Goal: Task Accomplishment & Management: Manage account settings

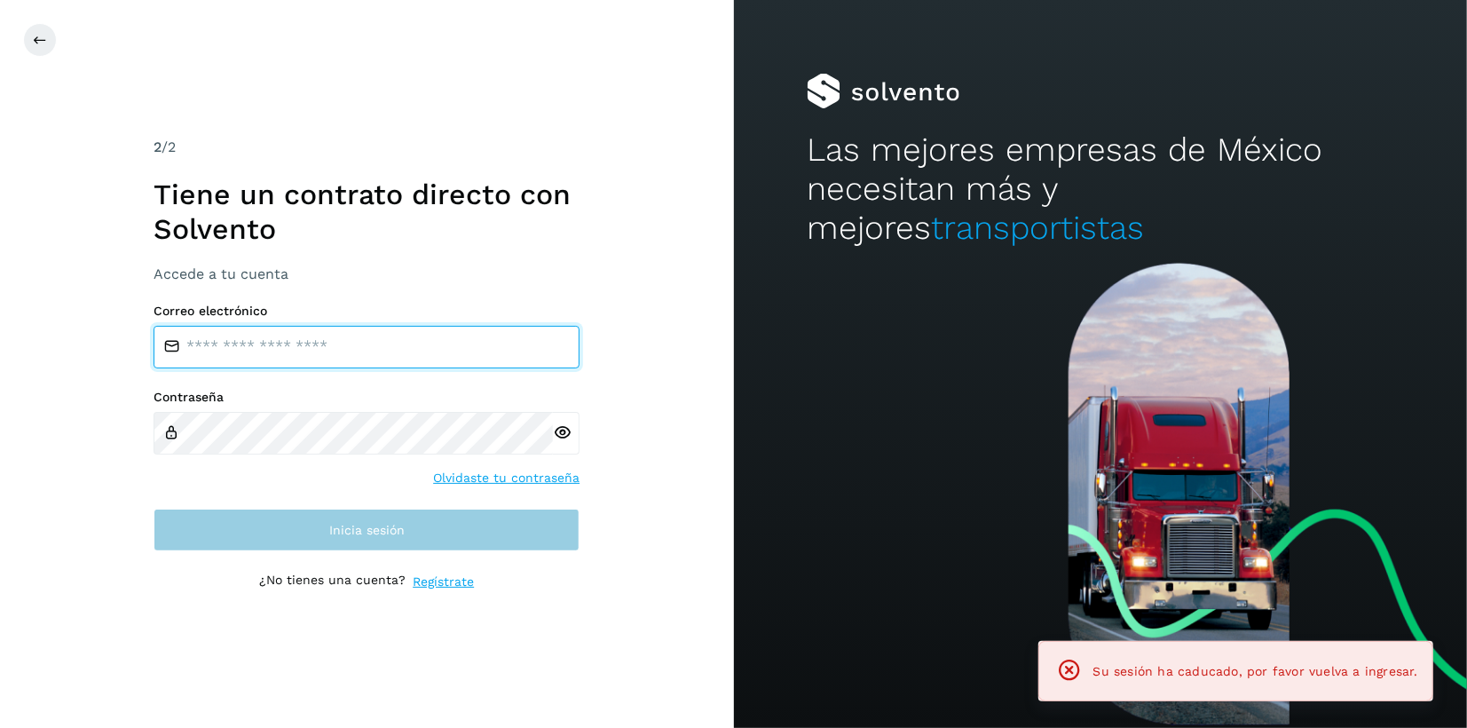
type input "**********"
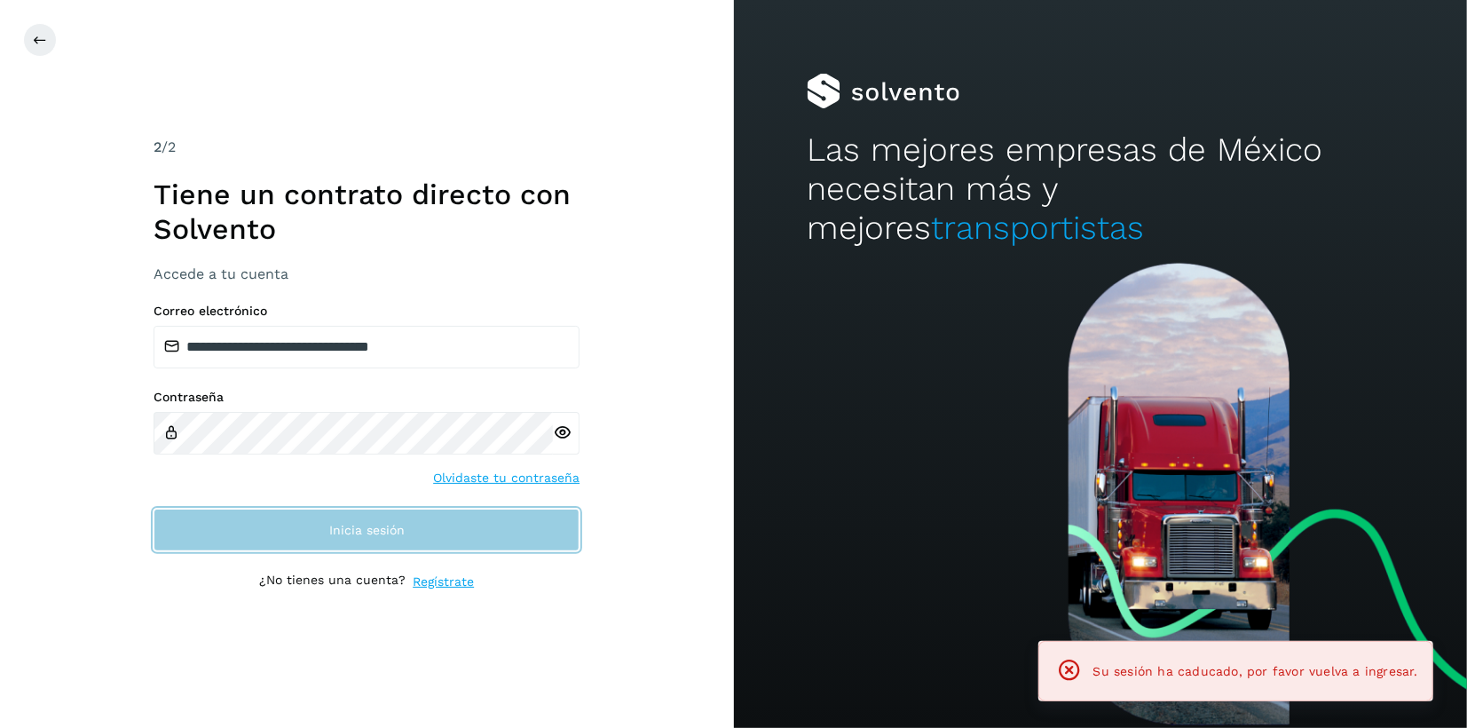
click at [311, 529] on button "Inicia sesión" at bounding box center [367, 529] width 426 height 43
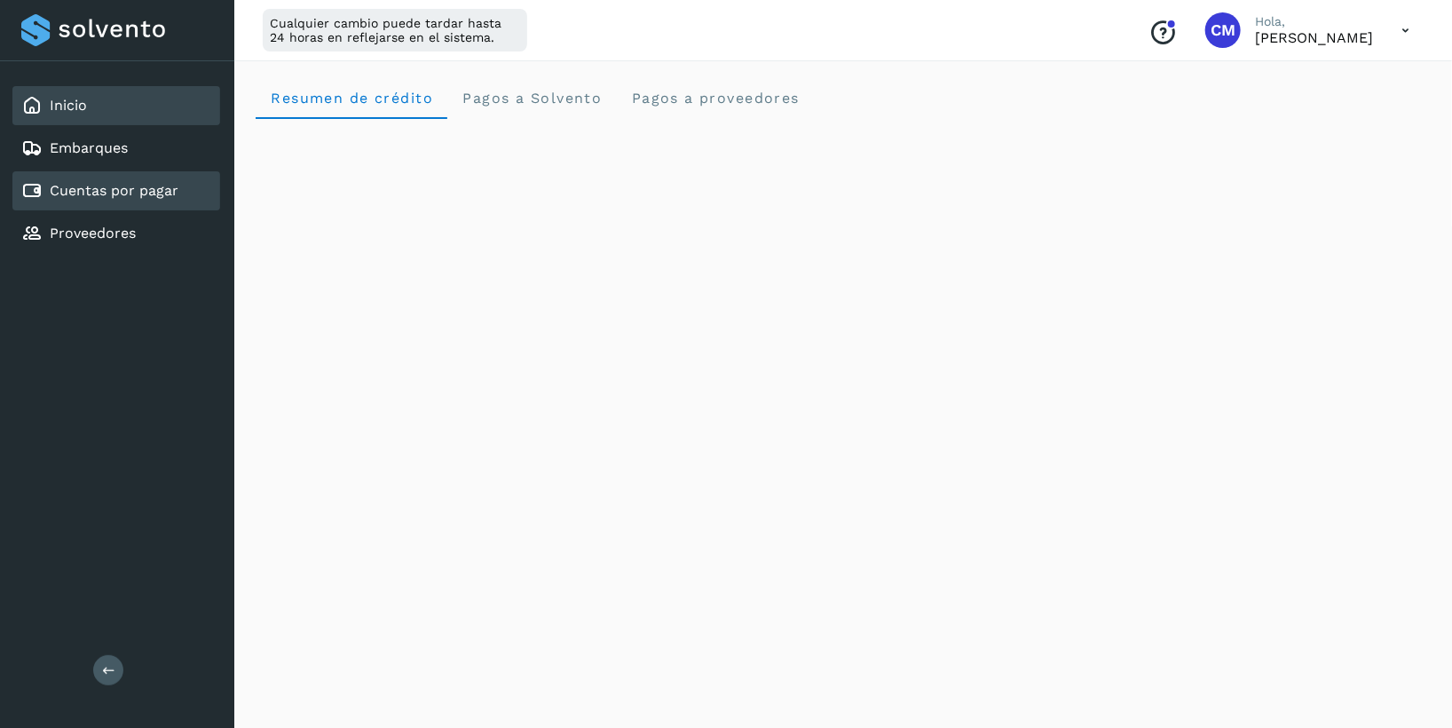
click at [114, 191] on link "Cuentas por pagar" at bounding box center [114, 190] width 129 height 17
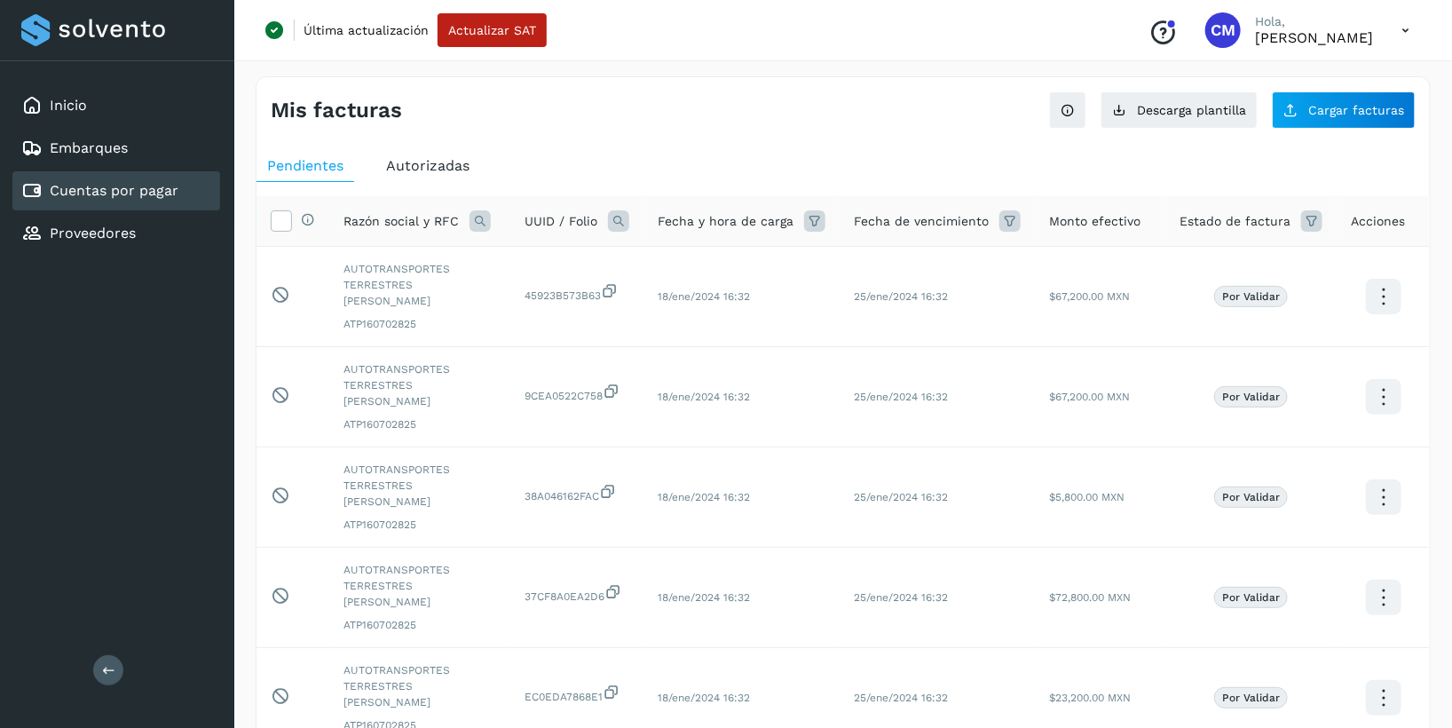
click at [419, 162] on span "Autorizadas" at bounding box center [427, 165] width 83 height 17
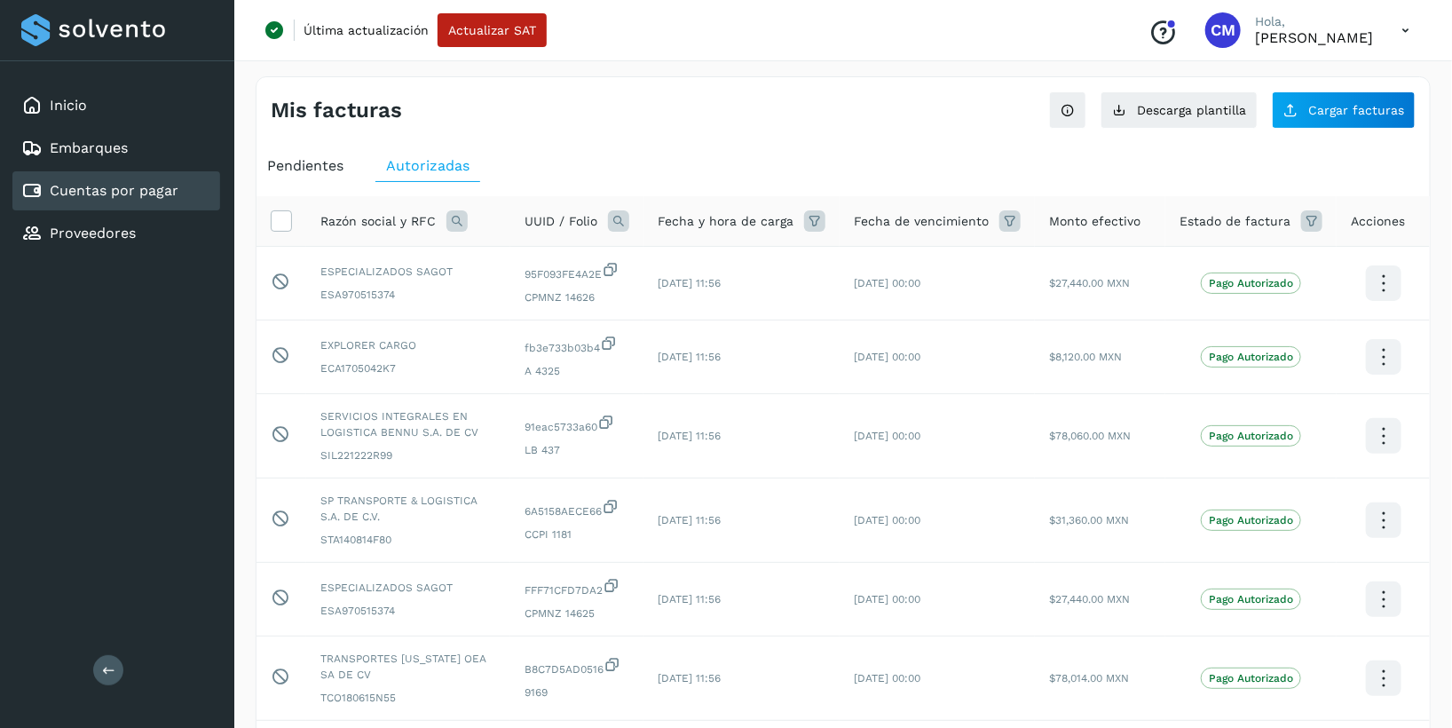
click at [457, 216] on icon at bounding box center [456, 220] width 21 height 21
click at [485, 262] on label "Razón social" at bounding box center [517, 260] width 106 height 19
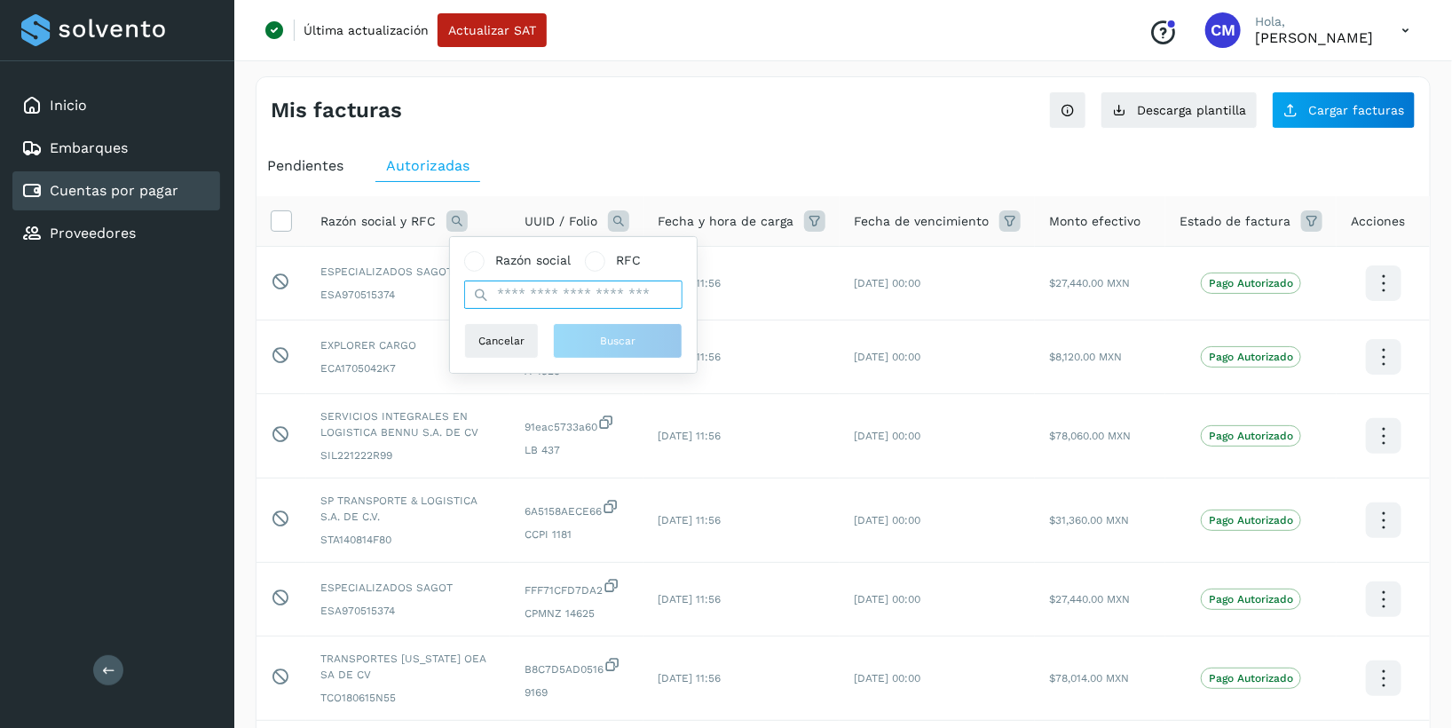
click at [516, 296] on input "text" at bounding box center [573, 294] width 218 height 28
type input "**********"
click at [638, 332] on button "Buscar" at bounding box center [618, 340] width 130 height 35
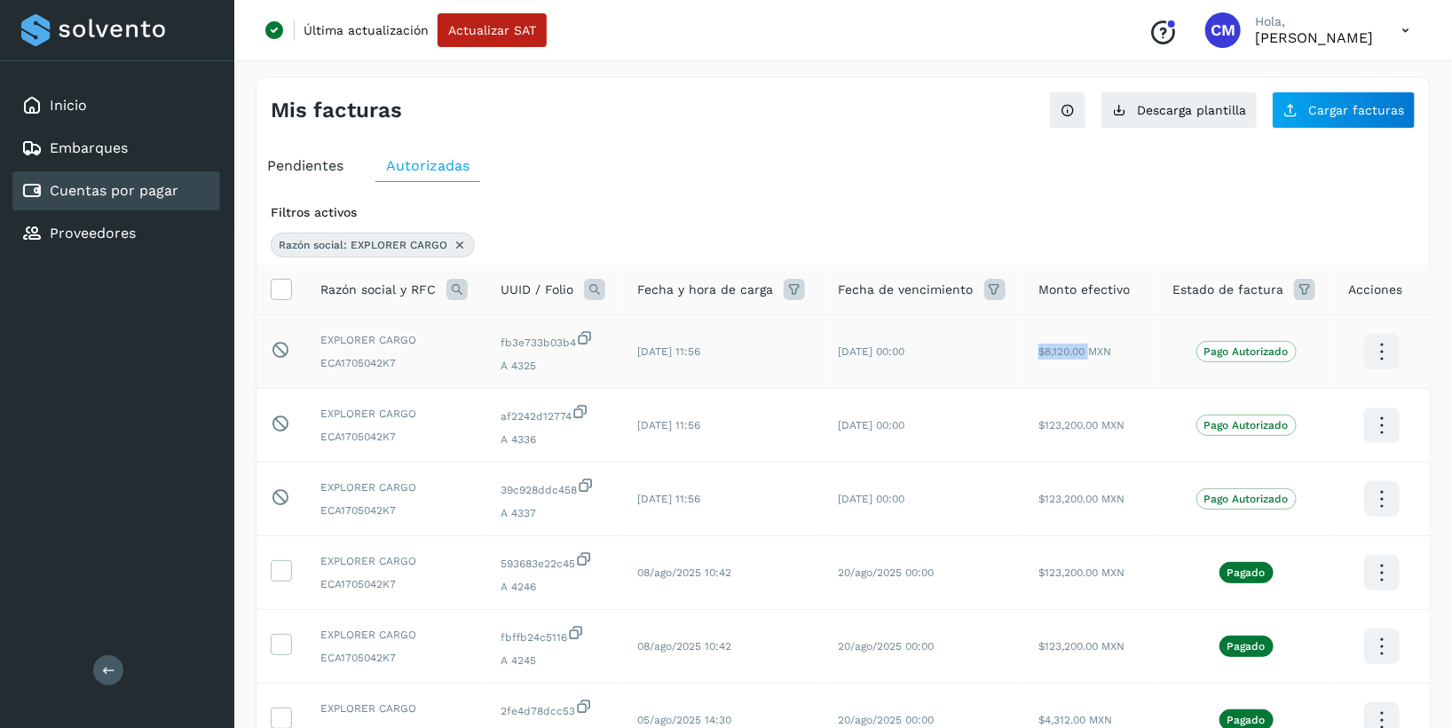
drag, startPoint x: 1040, startPoint y: 353, endPoint x: 1090, endPoint y: 358, distance: 49.9
click at [1090, 358] on td "$8,120.00 MXN" at bounding box center [1091, 352] width 134 height 74
click at [461, 247] on icon at bounding box center [460, 245] width 14 height 14
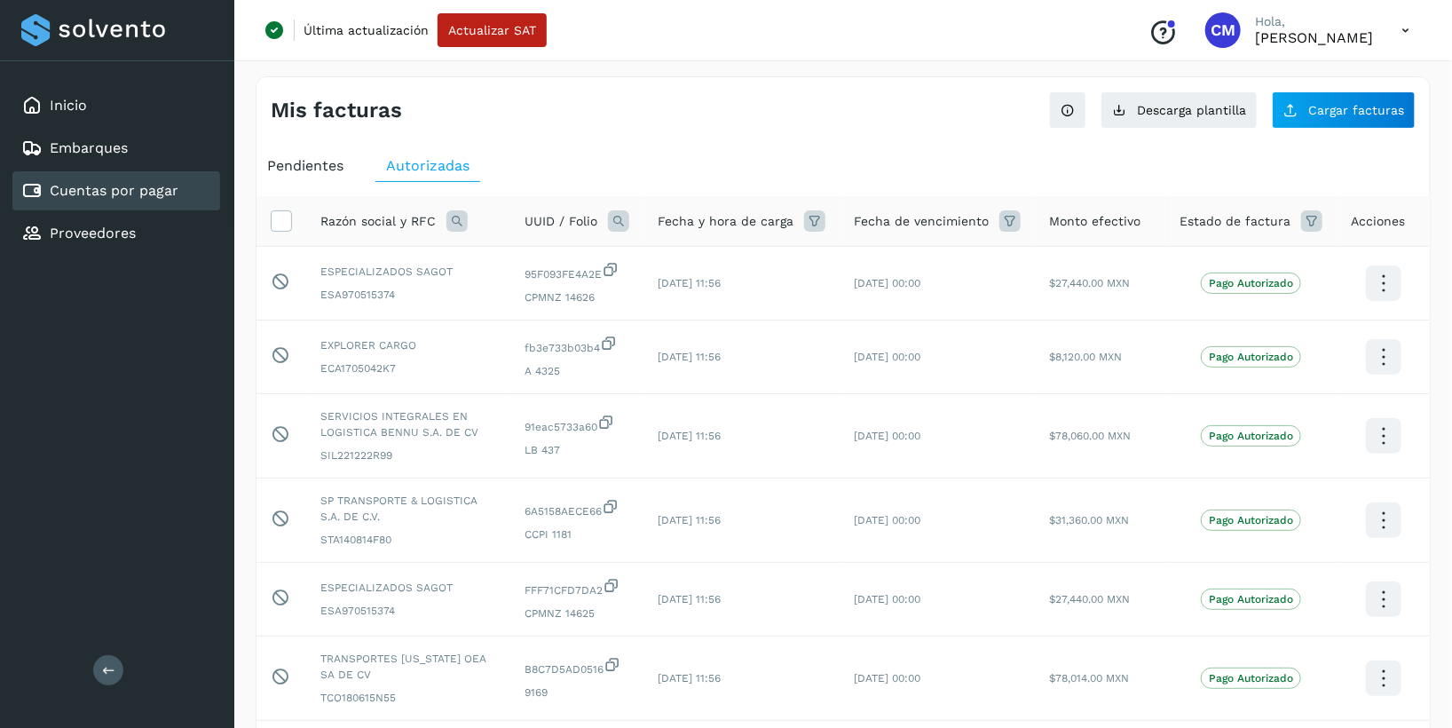
click at [422, 167] on span "Autorizadas" at bounding box center [427, 165] width 83 height 17
click at [454, 224] on icon at bounding box center [456, 220] width 21 height 21
click at [596, 259] on span at bounding box center [595, 261] width 10 height 10
click at [589, 259] on span at bounding box center [595, 261] width 20 height 20
drag, startPoint x: 483, startPoint y: 269, endPoint x: 530, endPoint y: 305, distance: 59.5
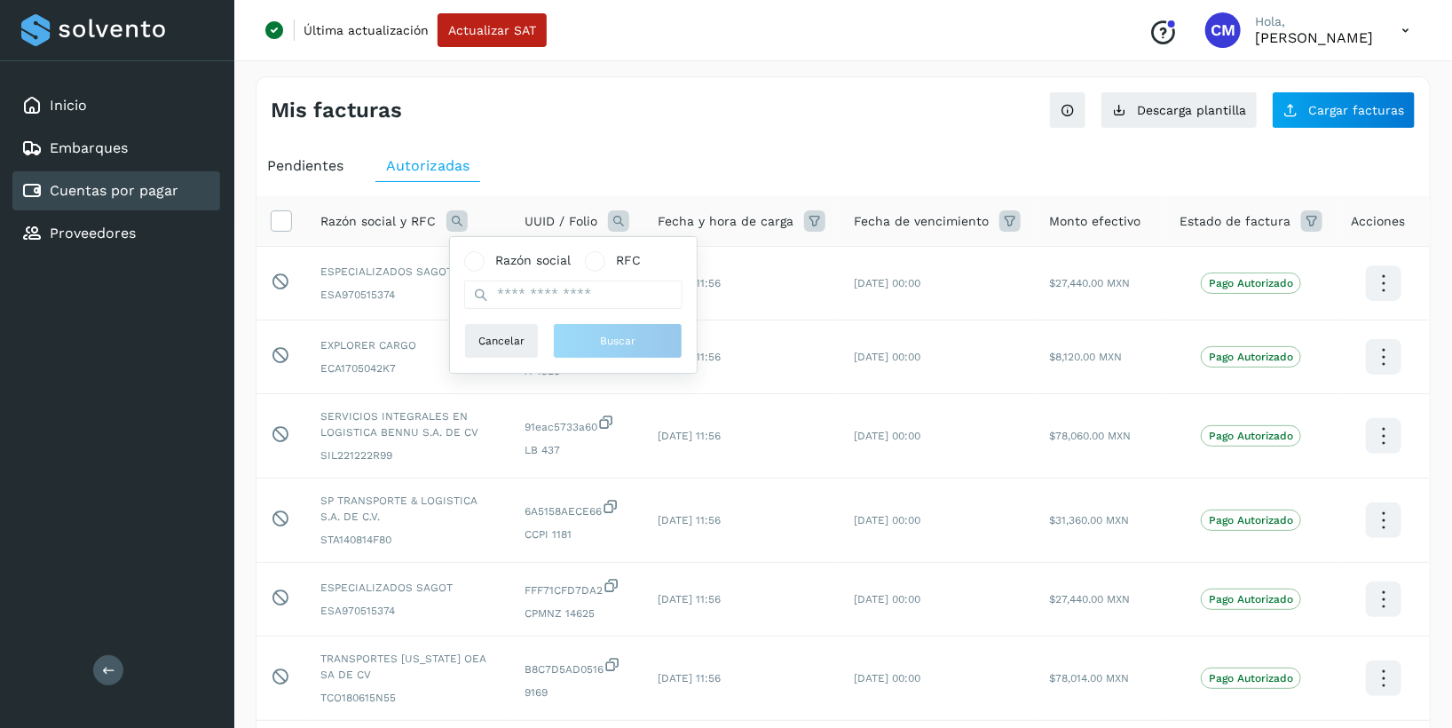
click at [483, 270] on div "Razón social RFC" at bounding box center [573, 280] width 218 height 58
click at [530, 306] on input "text" at bounding box center [573, 294] width 218 height 28
type input "**********"
click at [643, 344] on button "Buscar" at bounding box center [618, 340] width 130 height 35
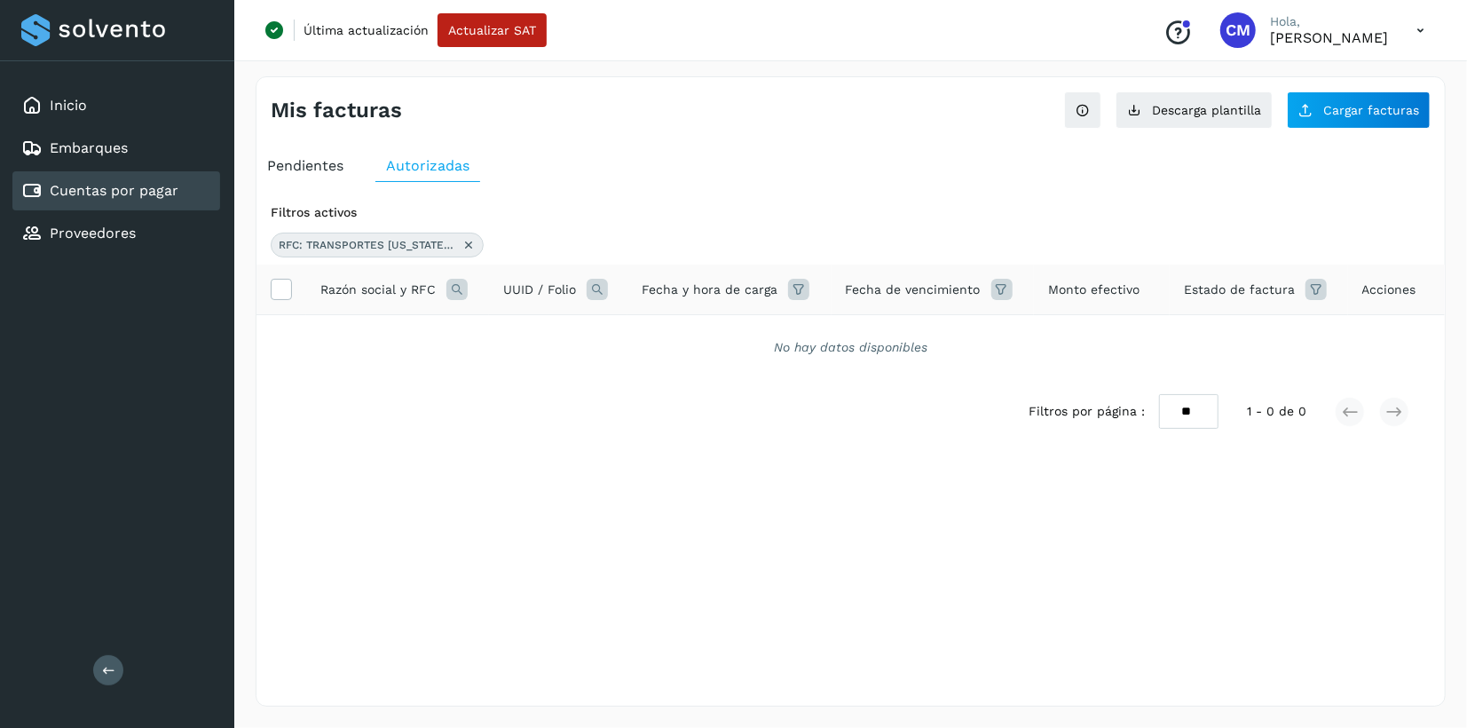
click at [459, 243] on div "RFC: TRANSPORTES CALIFORNIA OEA" at bounding box center [377, 245] width 213 height 25
click at [469, 243] on icon at bounding box center [468, 245] width 14 height 14
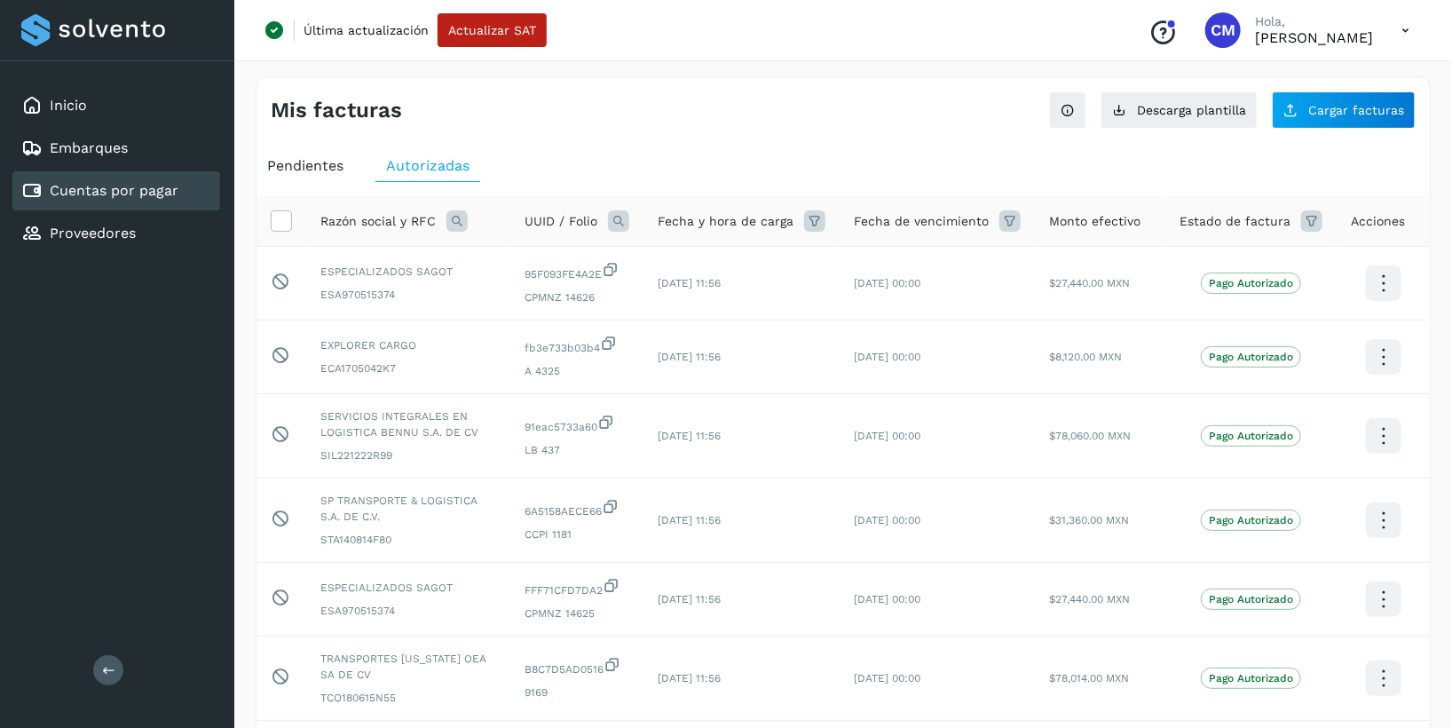
click at [461, 220] on icon at bounding box center [456, 220] width 21 height 21
click at [594, 270] on span at bounding box center [595, 261] width 20 height 20
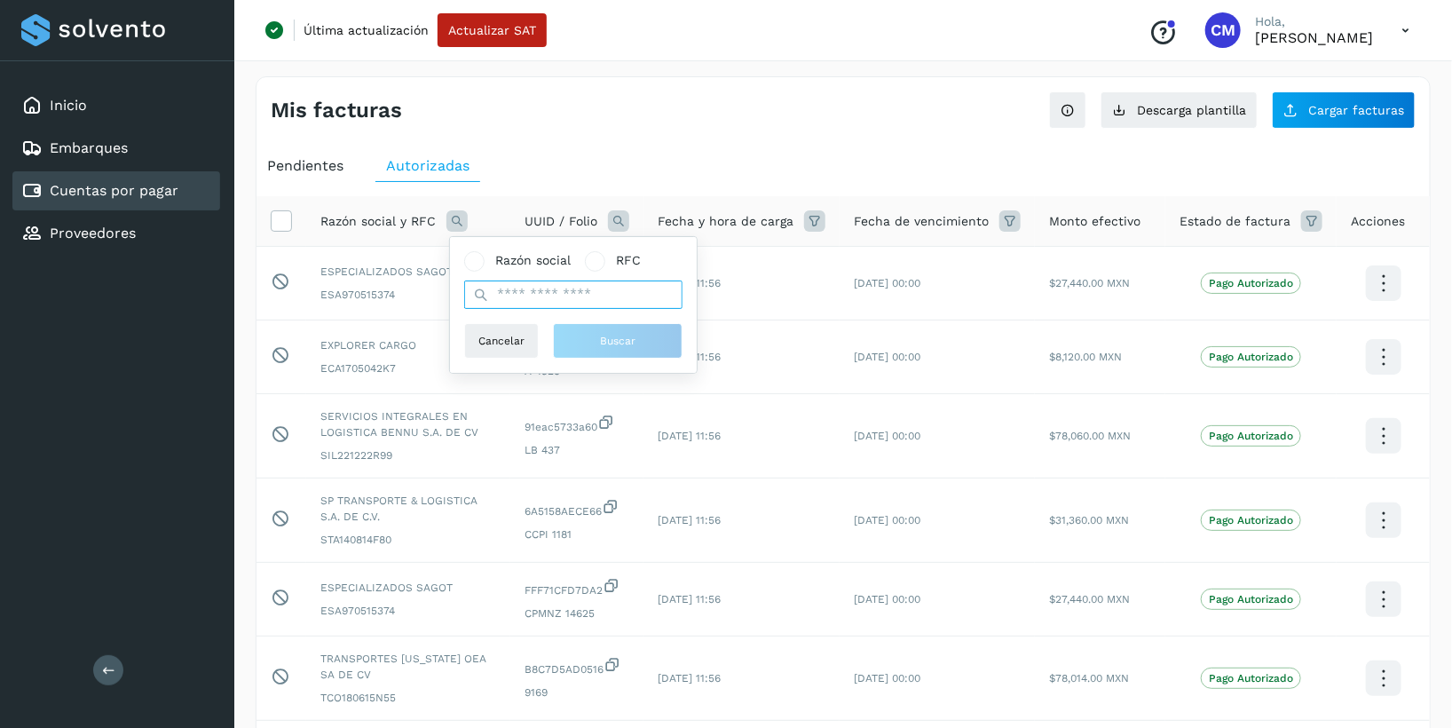
click at [582, 303] on input "text" at bounding box center [573, 294] width 218 height 28
paste input "**********"
type input "**********"
click at [610, 333] on span "Buscar" at bounding box center [617, 341] width 35 height 16
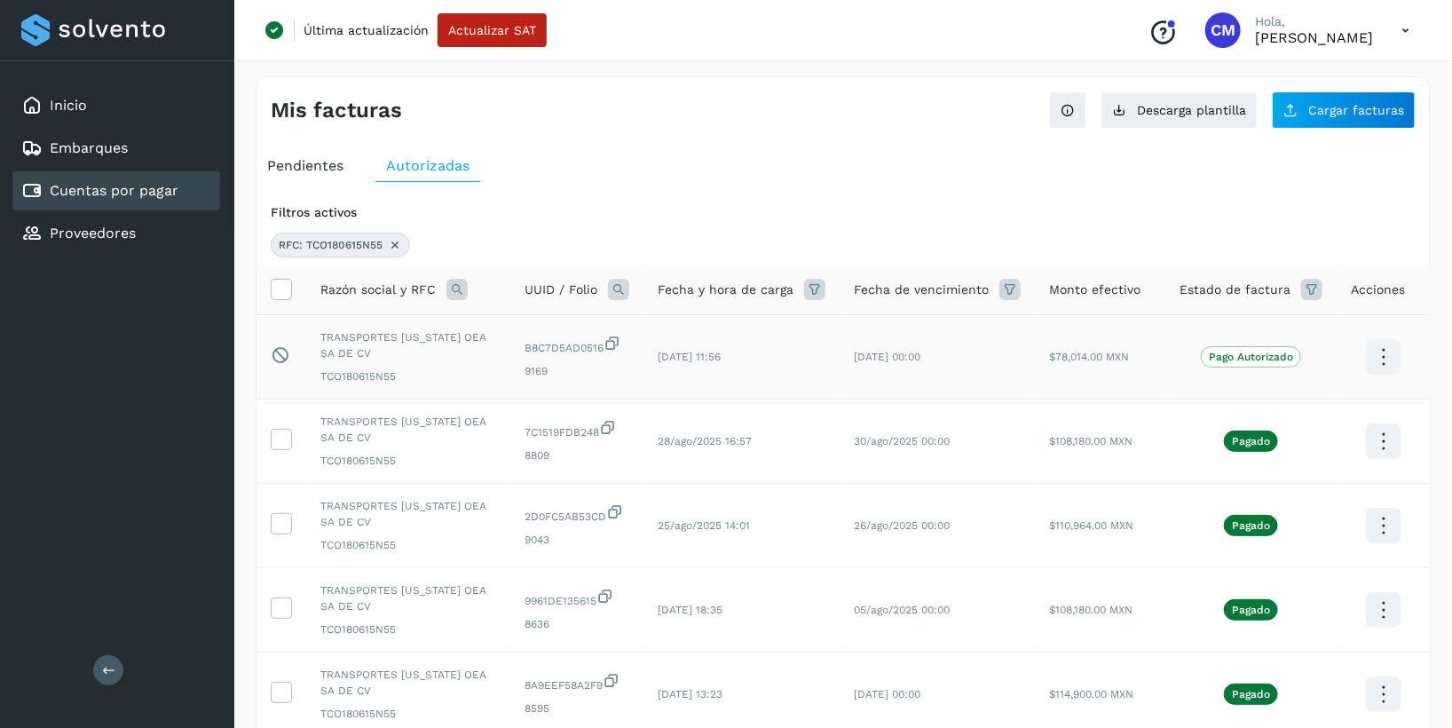
click at [543, 365] on span "9169" at bounding box center [576, 371] width 105 height 16
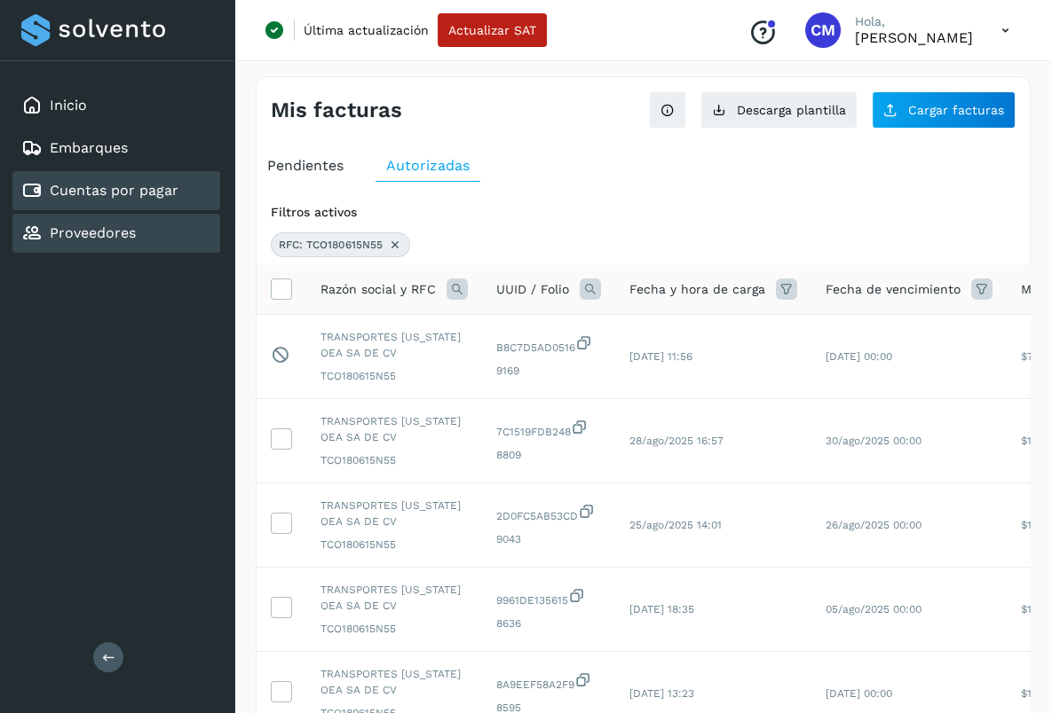
click at [140, 226] on div "Proveedores" at bounding box center [116, 233] width 208 height 39
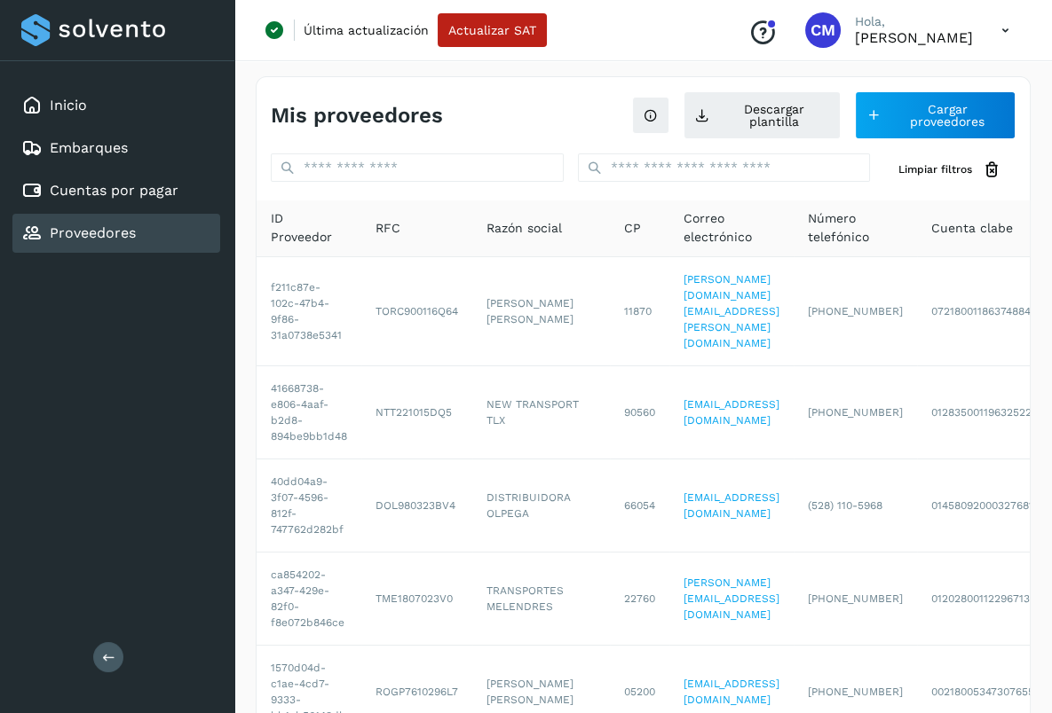
click at [484, 133] on div "Mis proveedores Descargar plantilla Cargar proveedores" at bounding box center [642, 108] width 773 height 62
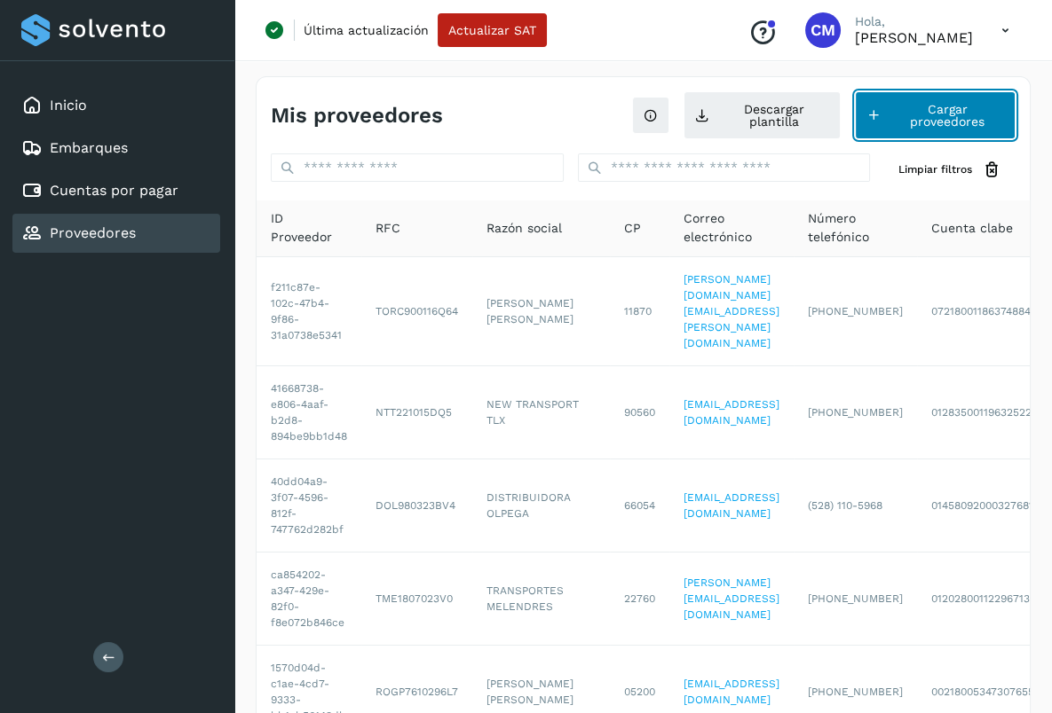
click at [937, 121] on button "Cargar proveedores" at bounding box center [935, 115] width 161 height 48
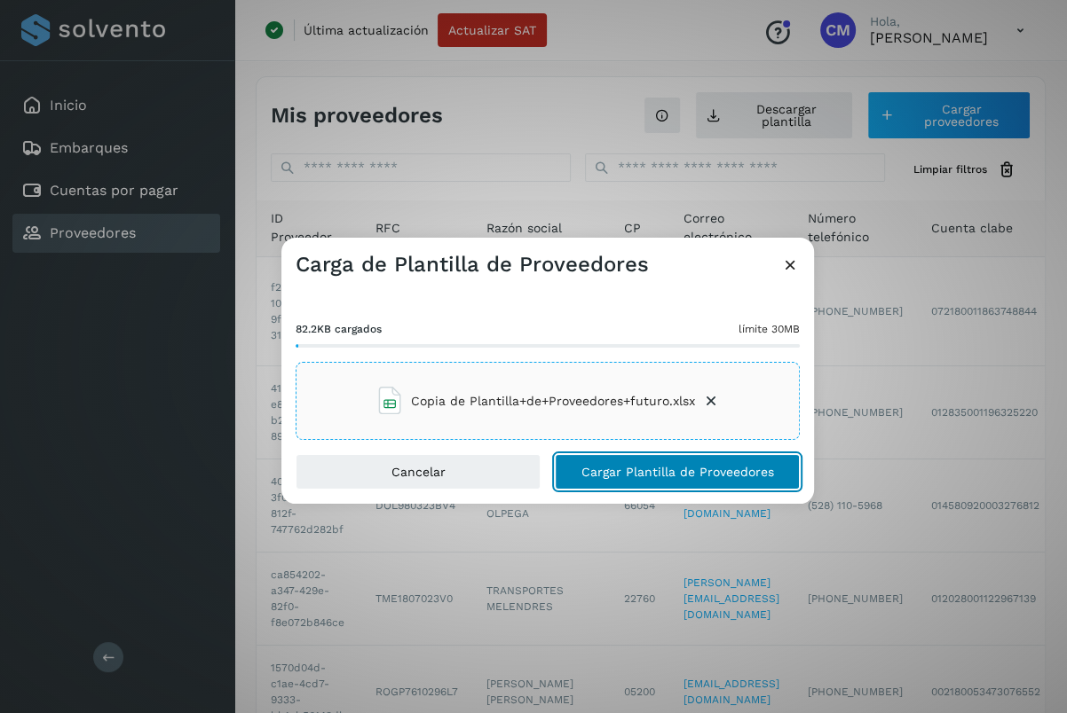
click at [646, 478] on span "Cargar Plantilla de Proveedores" at bounding box center [677, 472] width 193 height 12
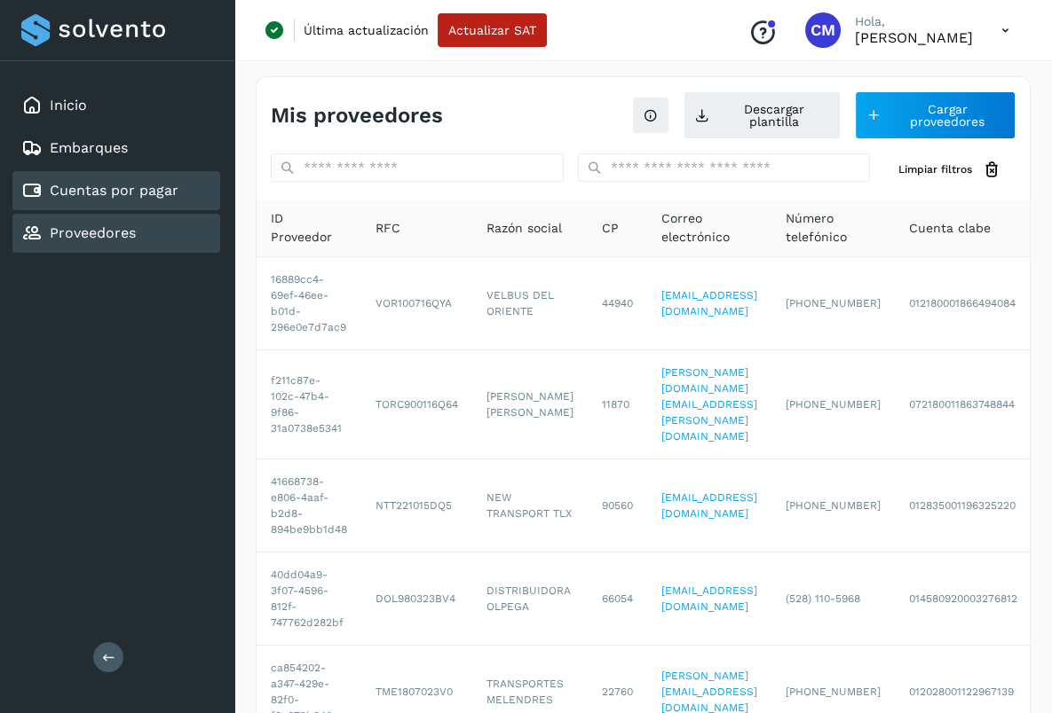
click at [108, 187] on link "Cuentas por pagar" at bounding box center [114, 190] width 129 height 17
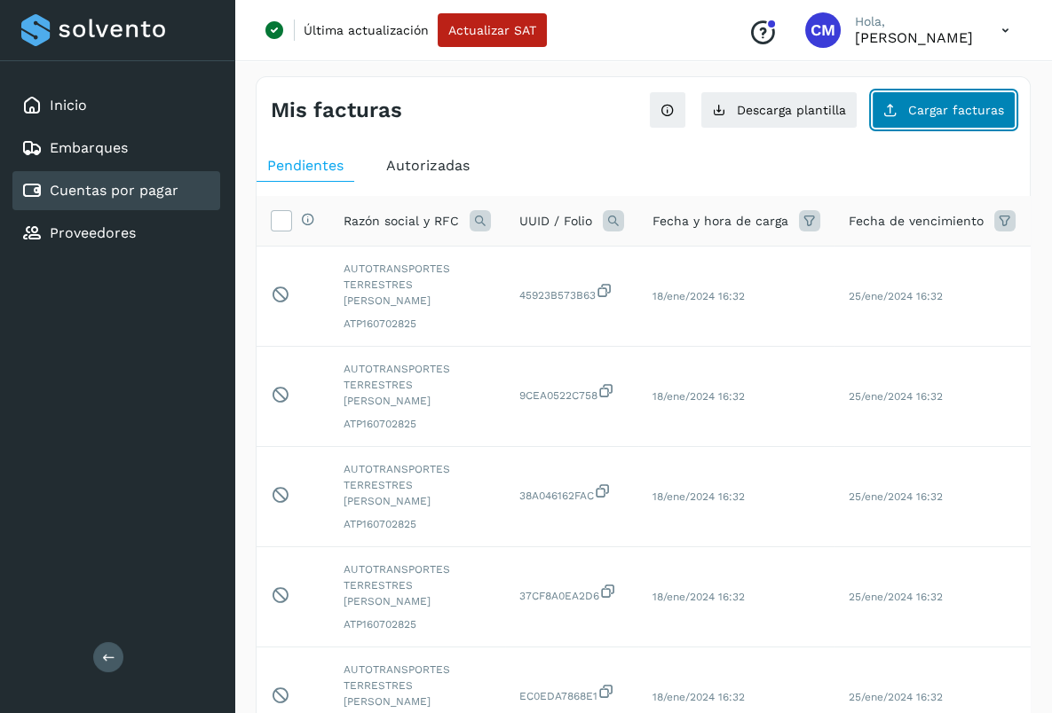
click at [916, 116] on span "Cargar facturas" at bounding box center [956, 110] width 96 height 12
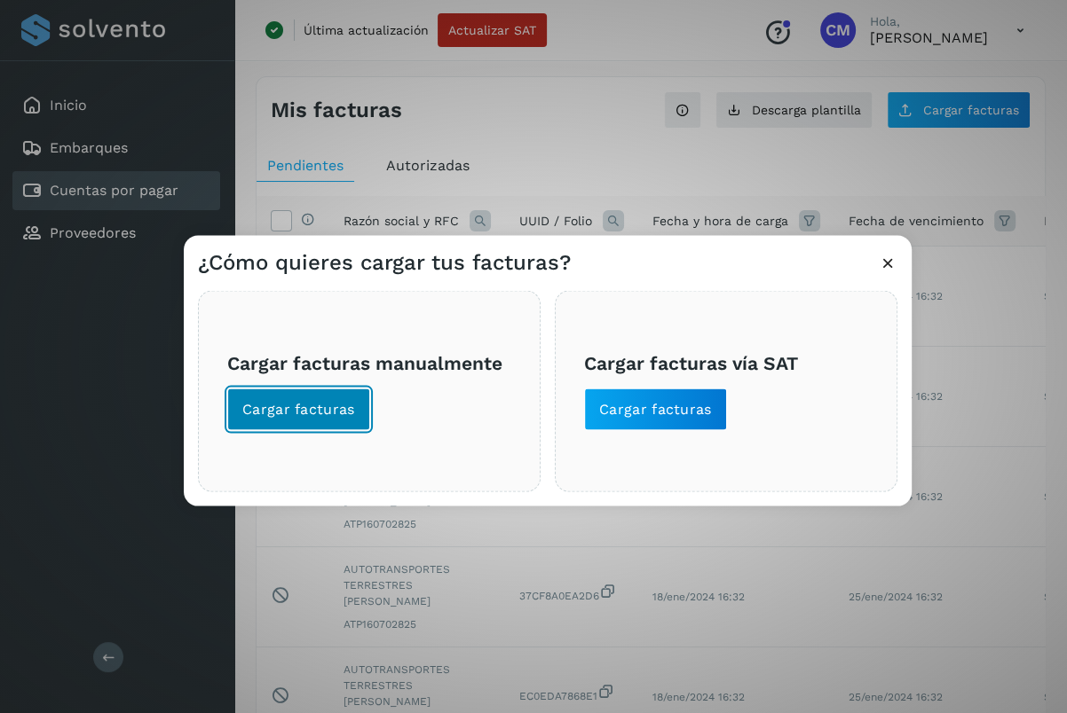
click at [295, 406] on span "Cargar facturas" at bounding box center [298, 410] width 113 height 20
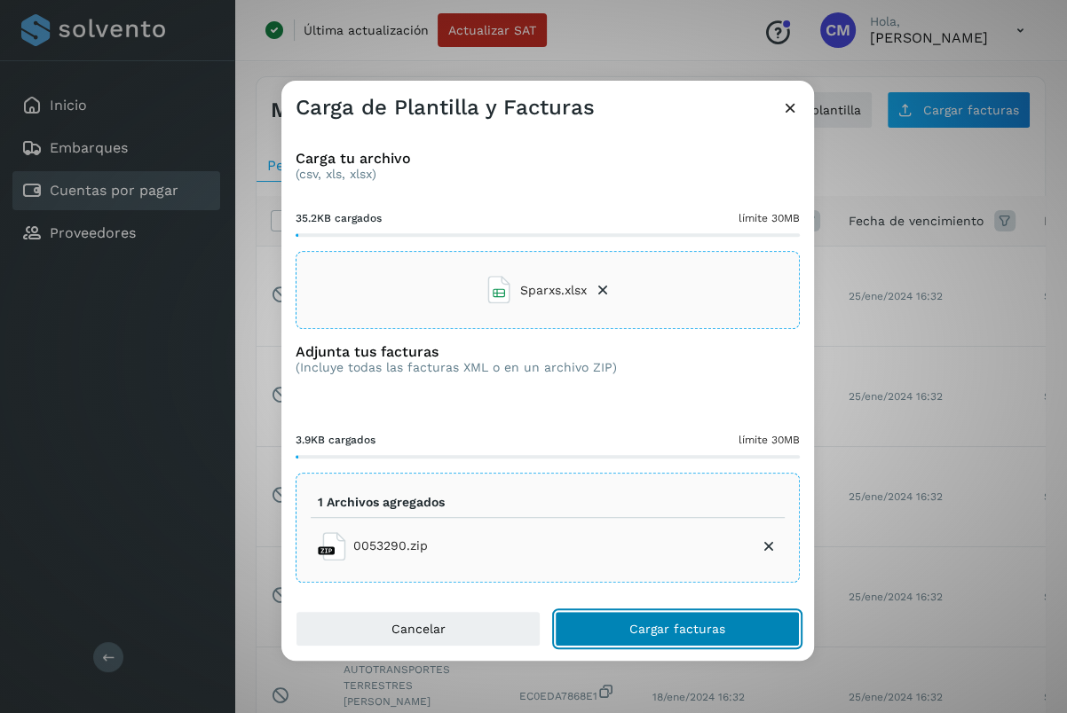
click at [665, 623] on span "Cargar facturas" at bounding box center [677, 629] width 96 height 12
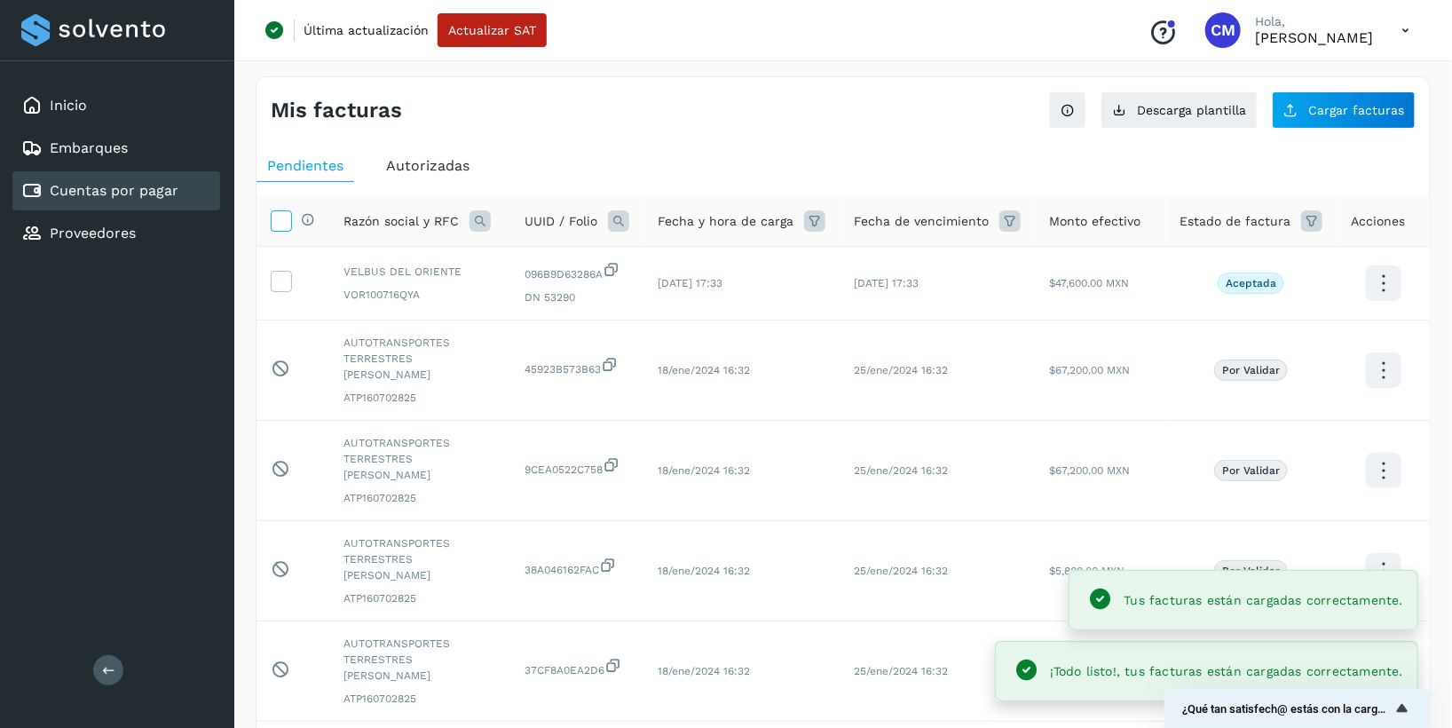
click at [278, 224] on icon at bounding box center [281, 219] width 19 height 19
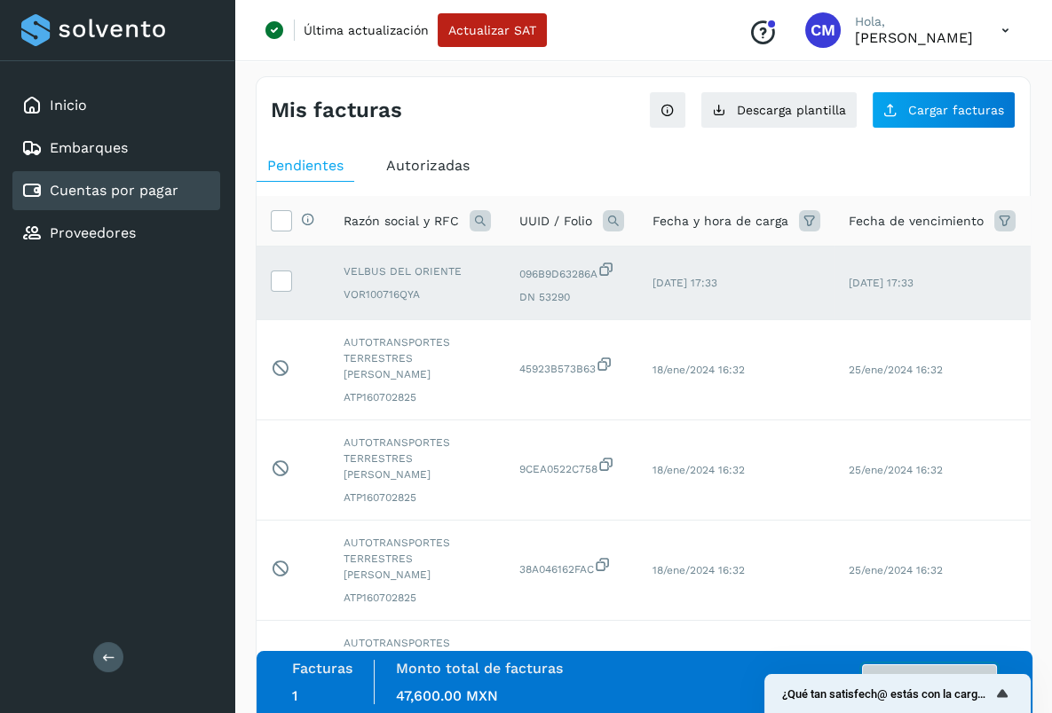
click at [902, 669] on button "Autorizar facturas" at bounding box center [929, 682] width 135 height 35
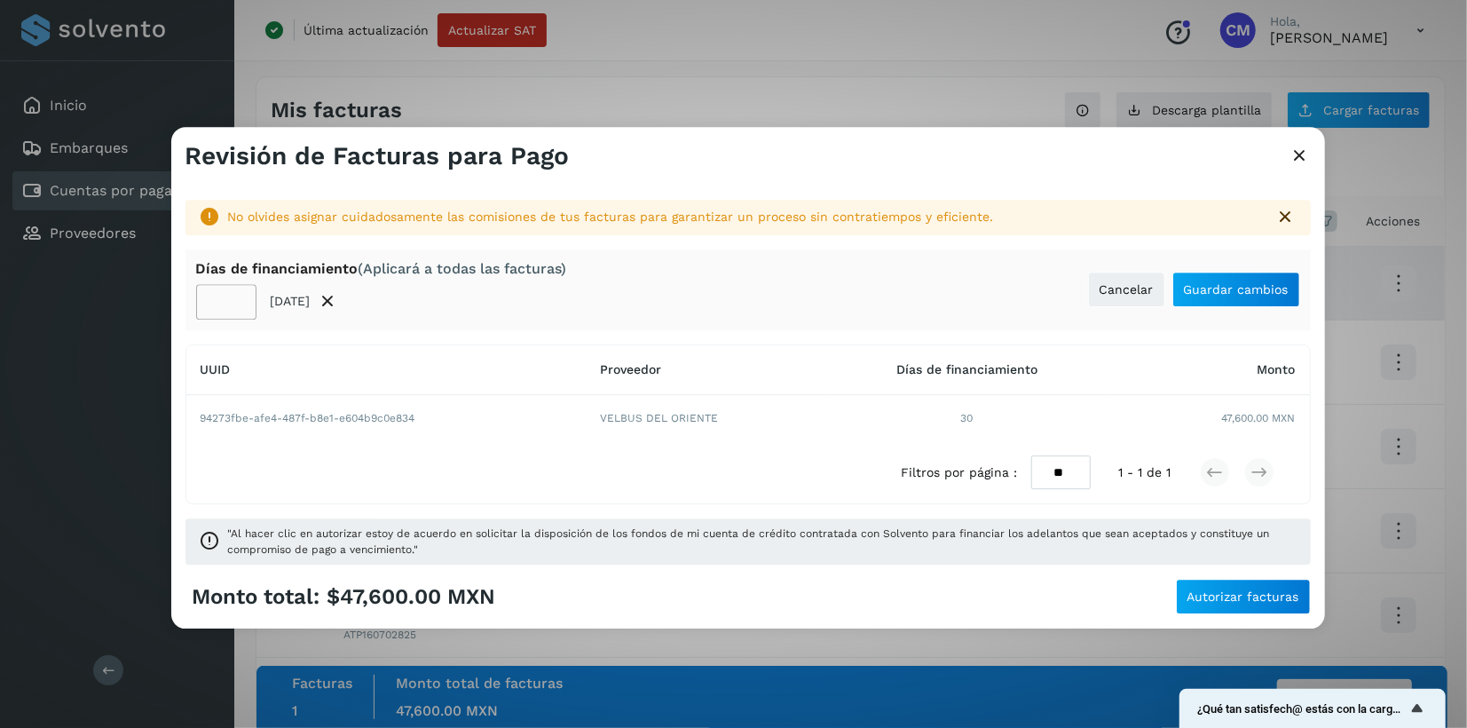
click at [233, 308] on input "**" at bounding box center [226, 301] width 60 height 35
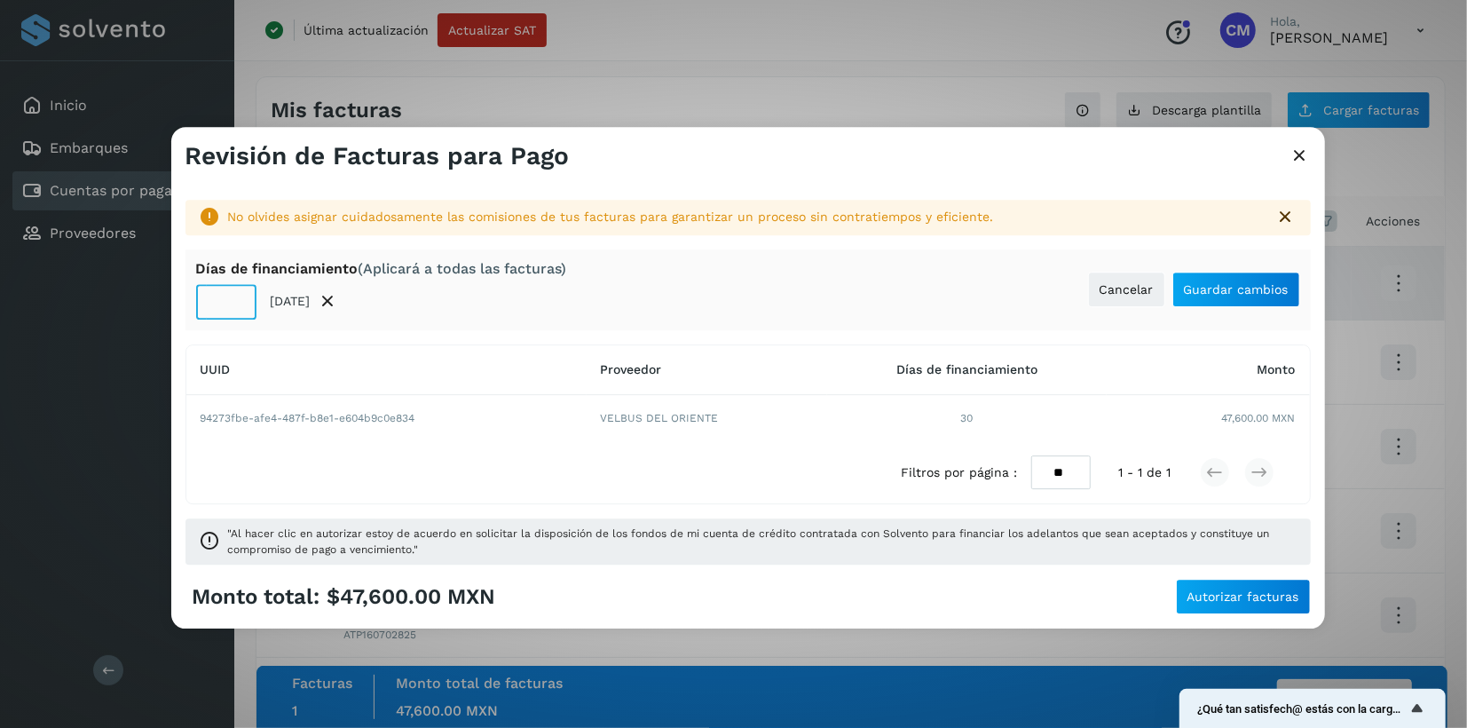
click at [233, 308] on input "**" at bounding box center [226, 301] width 60 height 35
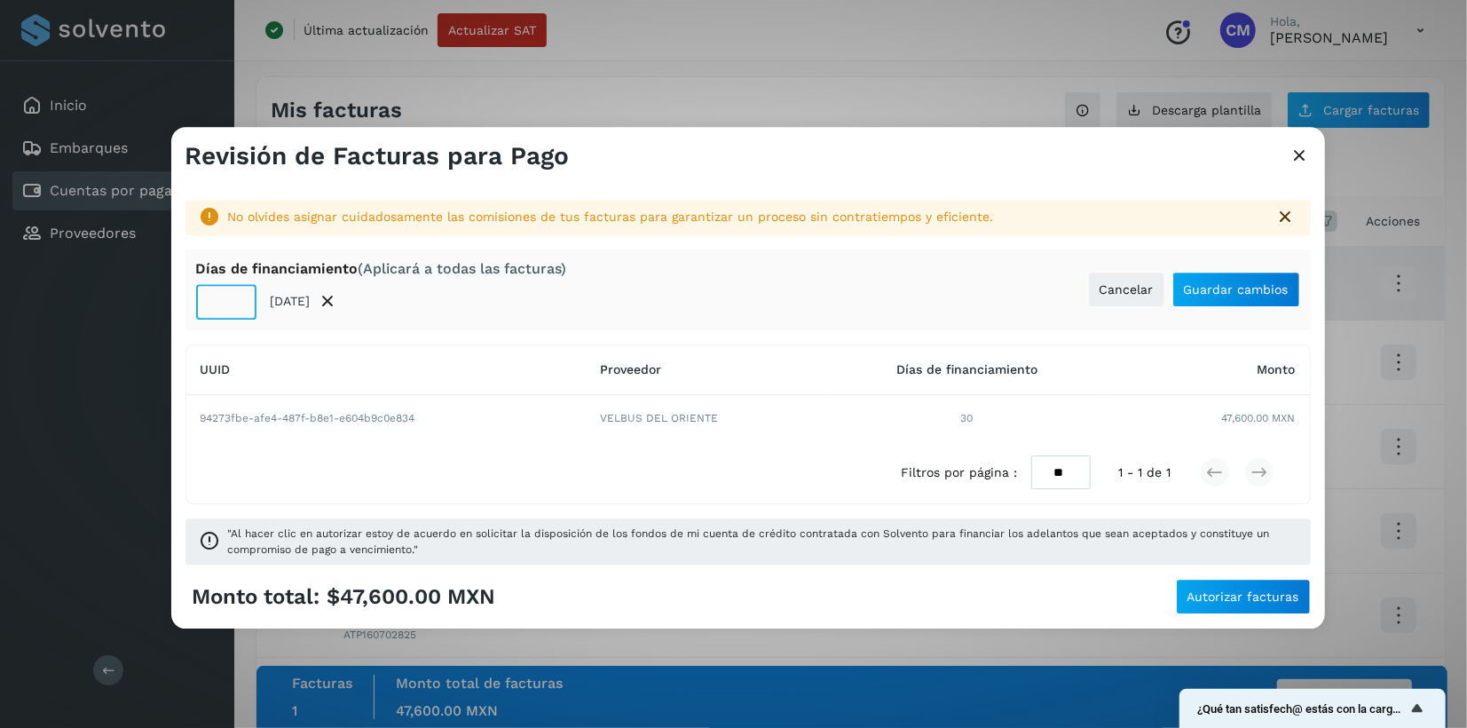
click at [233, 308] on input "**" at bounding box center [226, 301] width 60 height 35
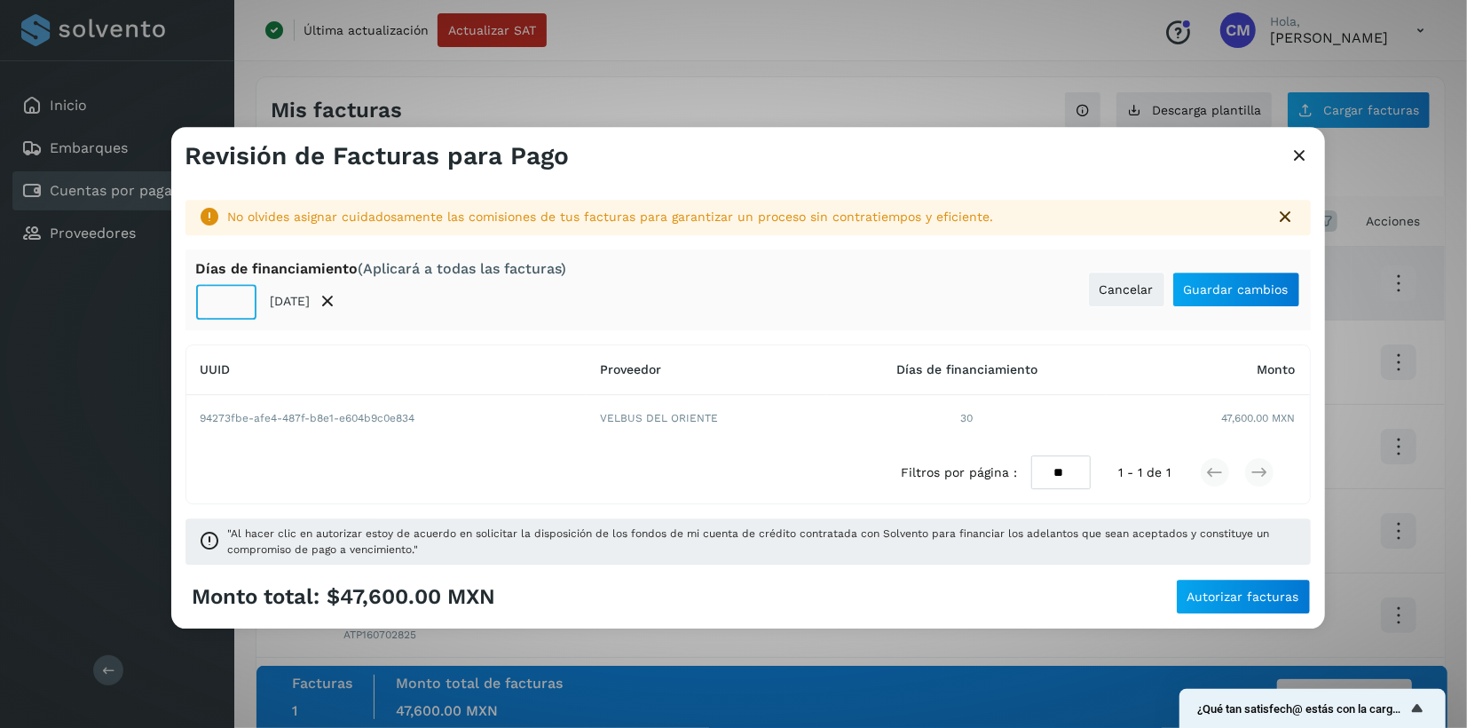
click at [233, 308] on input "**" at bounding box center [226, 301] width 60 height 35
type input "**"
click at [233, 308] on input "**" at bounding box center [226, 301] width 60 height 35
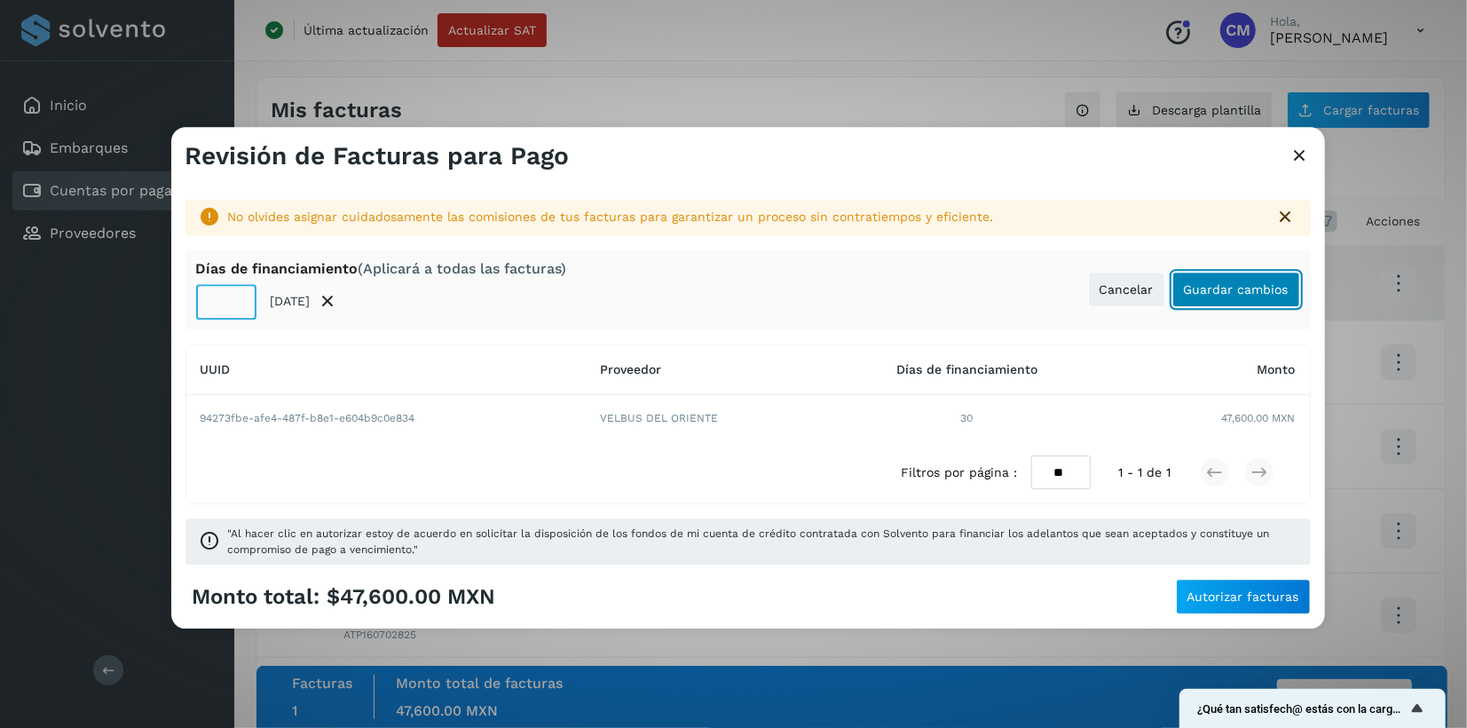
click at [1230, 283] on span "Guardar cambios" at bounding box center [1236, 289] width 105 height 12
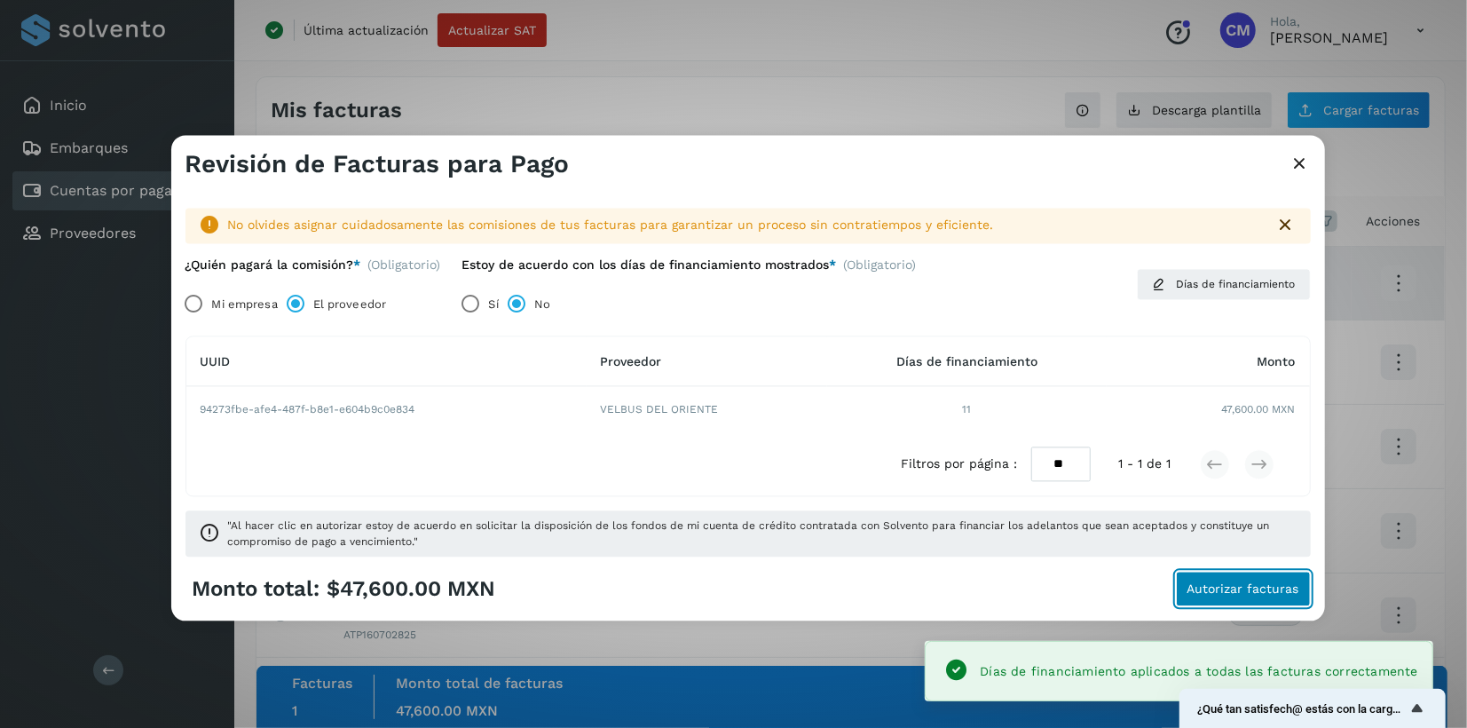
click at [1249, 579] on button "Autorizar facturas" at bounding box center [1243, 589] width 135 height 35
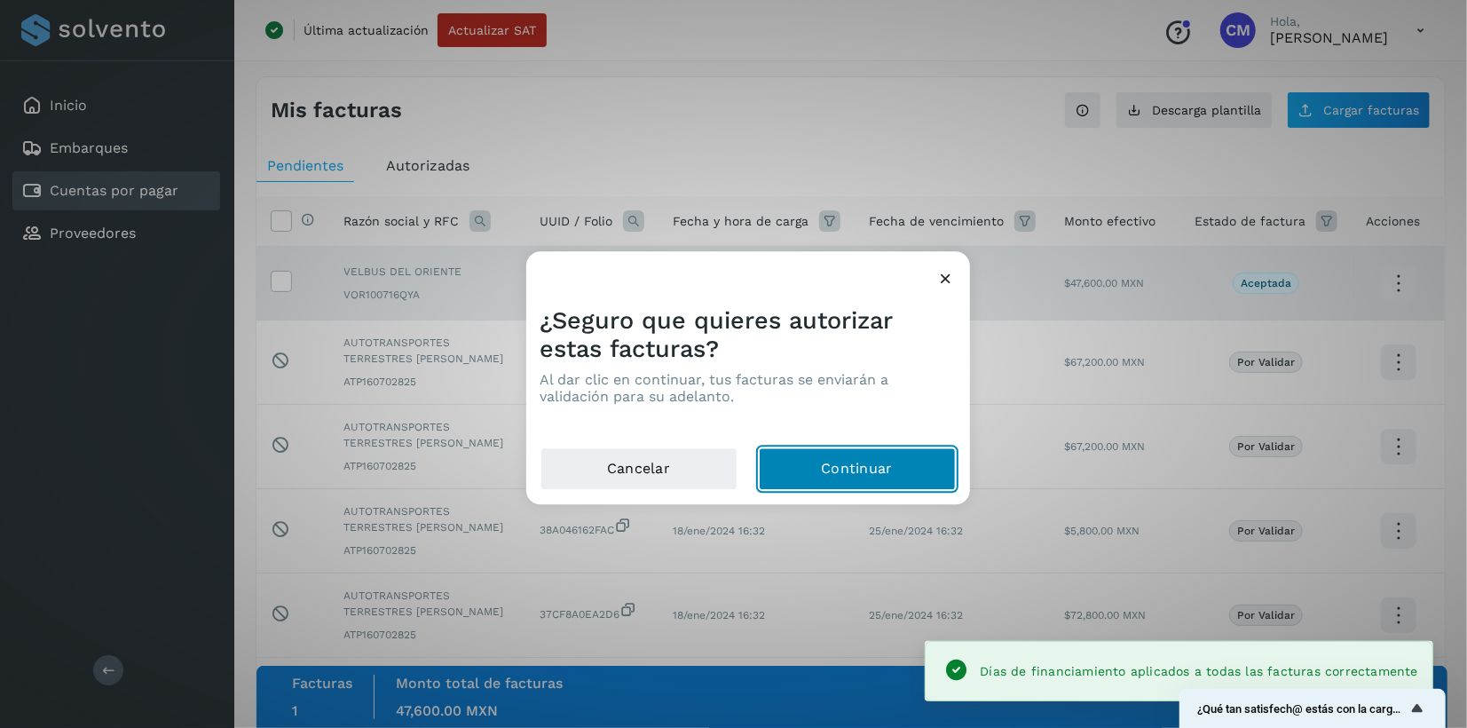
click at [858, 462] on button "Continuar" at bounding box center [857, 469] width 197 height 43
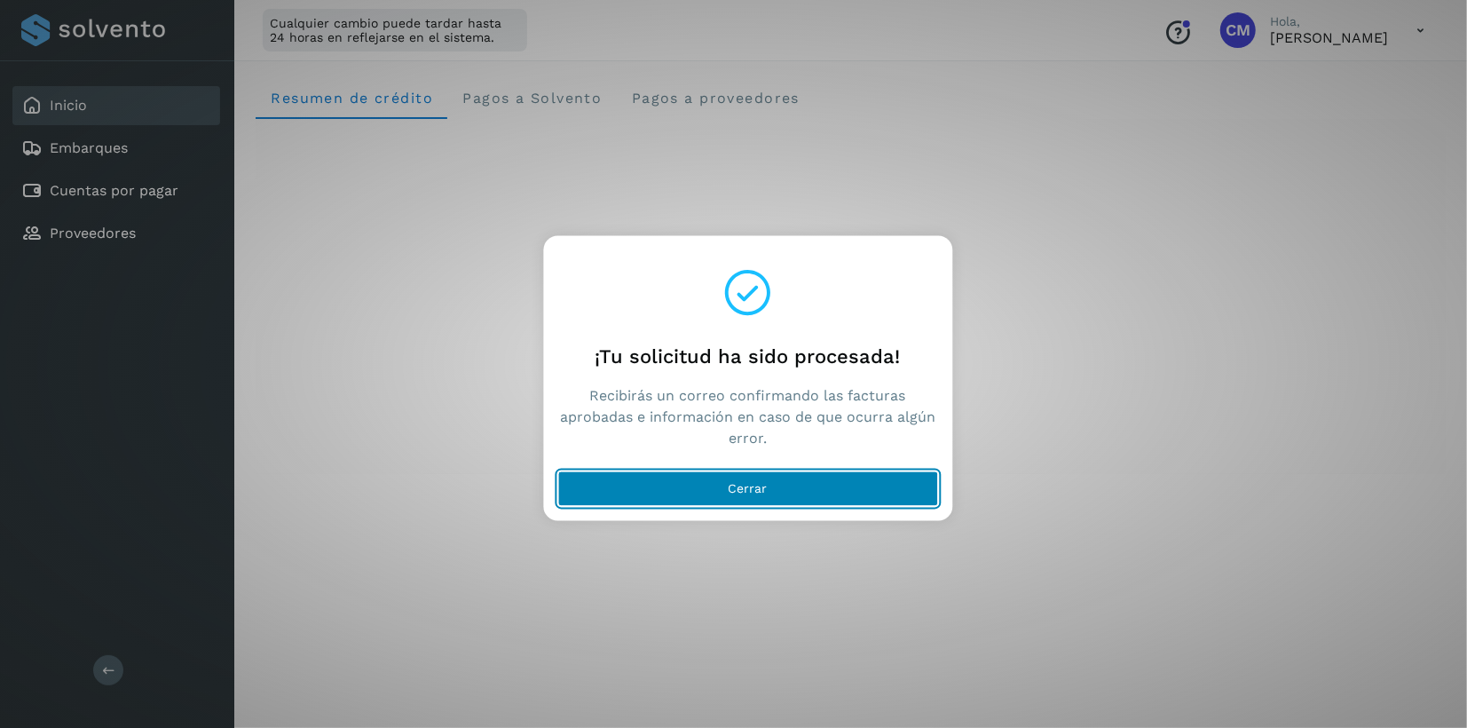
click at [745, 486] on span "Cerrar" at bounding box center [748, 489] width 39 height 12
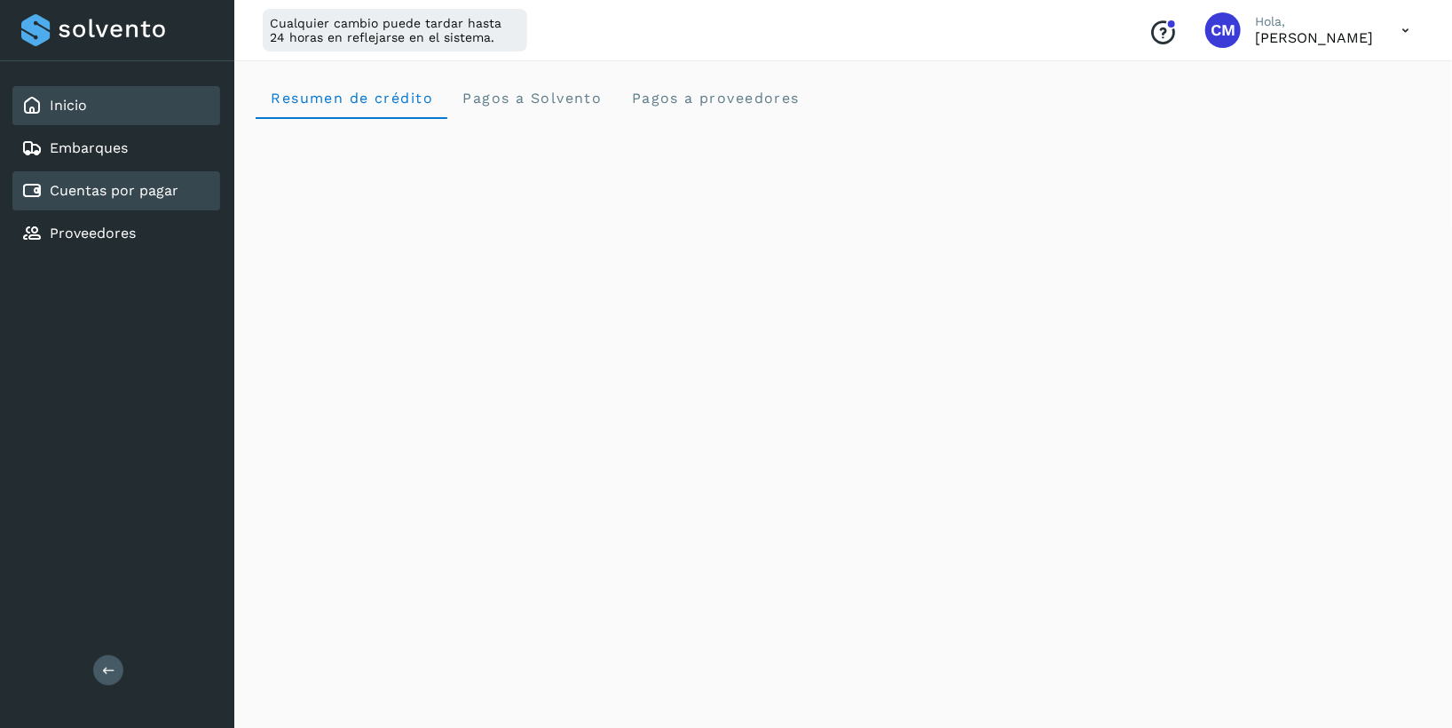
click at [134, 189] on link "Cuentas por pagar" at bounding box center [114, 190] width 129 height 17
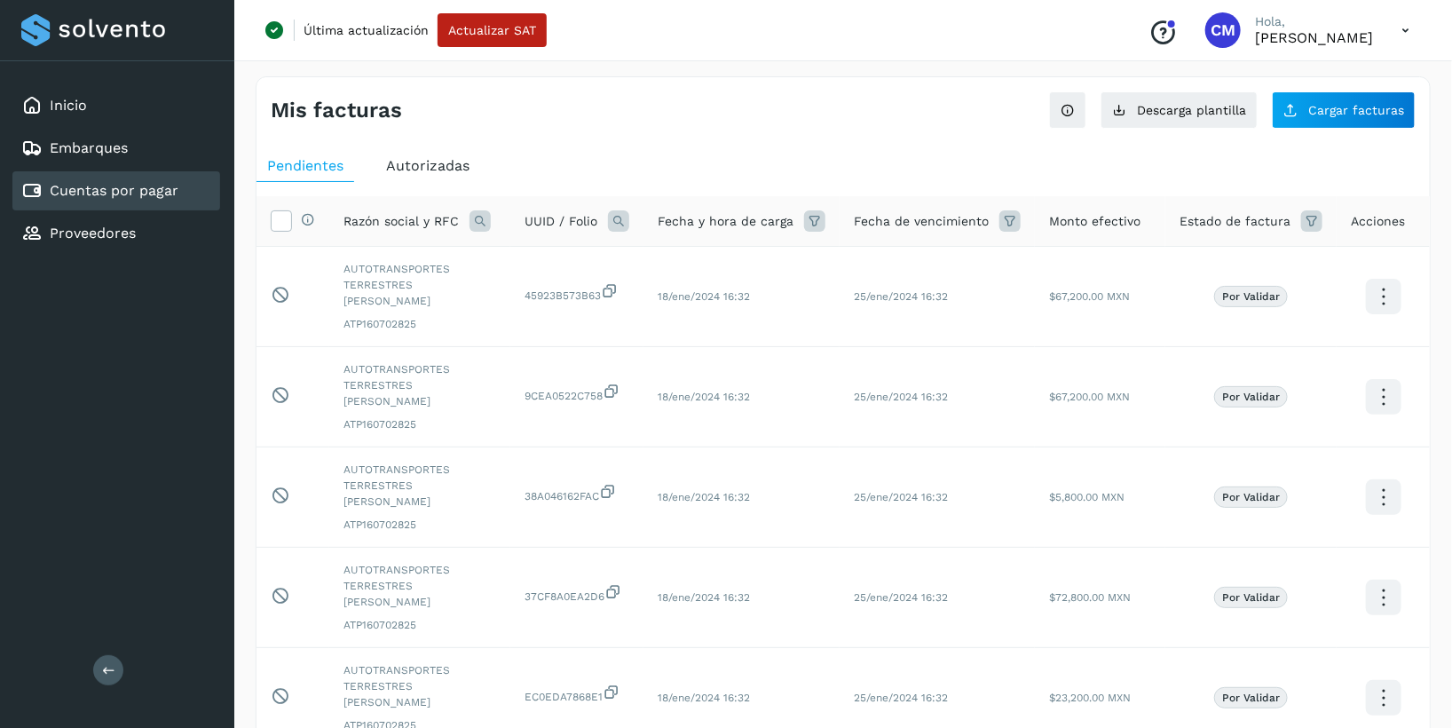
click at [423, 162] on span "Autorizadas" at bounding box center [427, 165] width 83 height 17
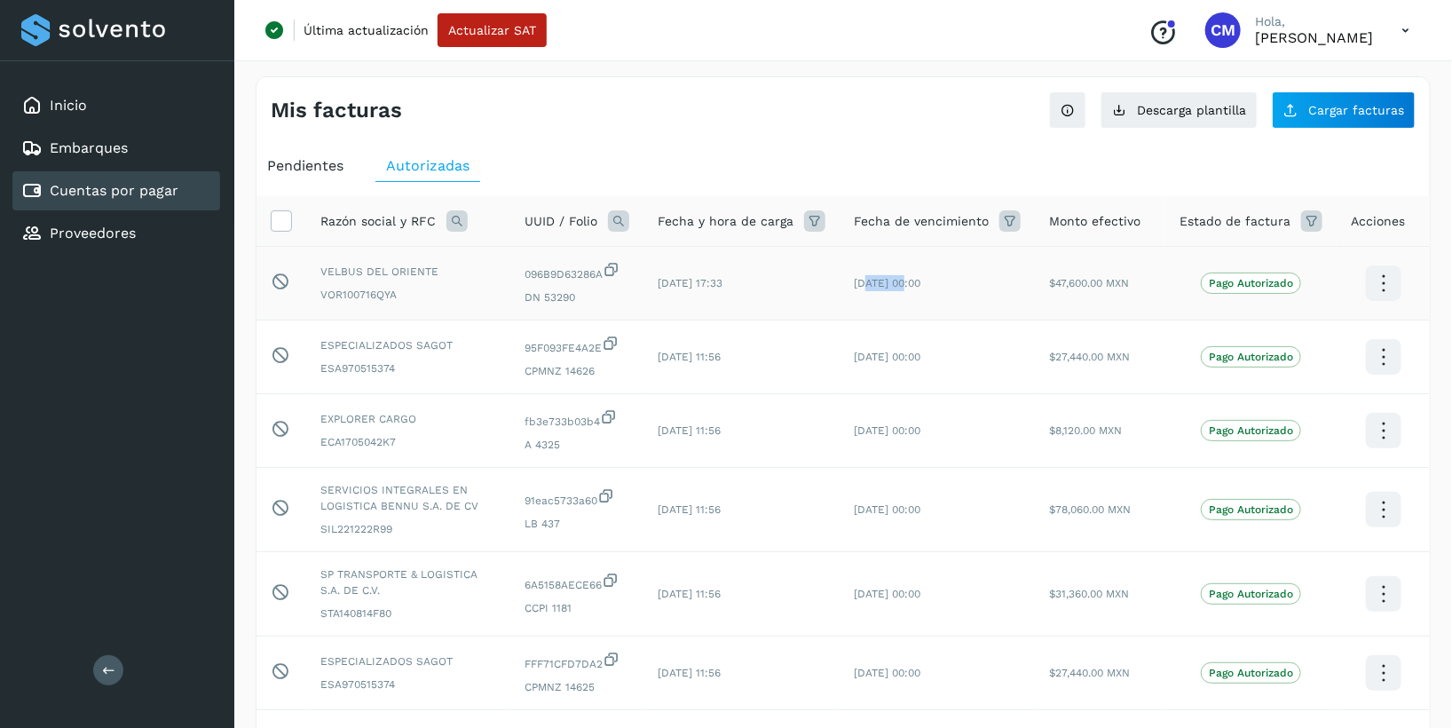
drag, startPoint x: 875, startPoint y: 281, endPoint x: 911, endPoint y: 281, distance: 36.4
click at [911, 281] on span "[DATE] 00:00" at bounding box center [887, 283] width 67 height 12
drag, startPoint x: 911, startPoint y: 281, endPoint x: 913, endPoint y: 359, distance: 77.2
click at [913, 359] on span "[DATE] 00:00" at bounding box center [887, 357] width 67 height 12
drag, startPoint x: 865, startPoint y: 590, endPoint x: 926, endPoint y: 590, distance: 61.2
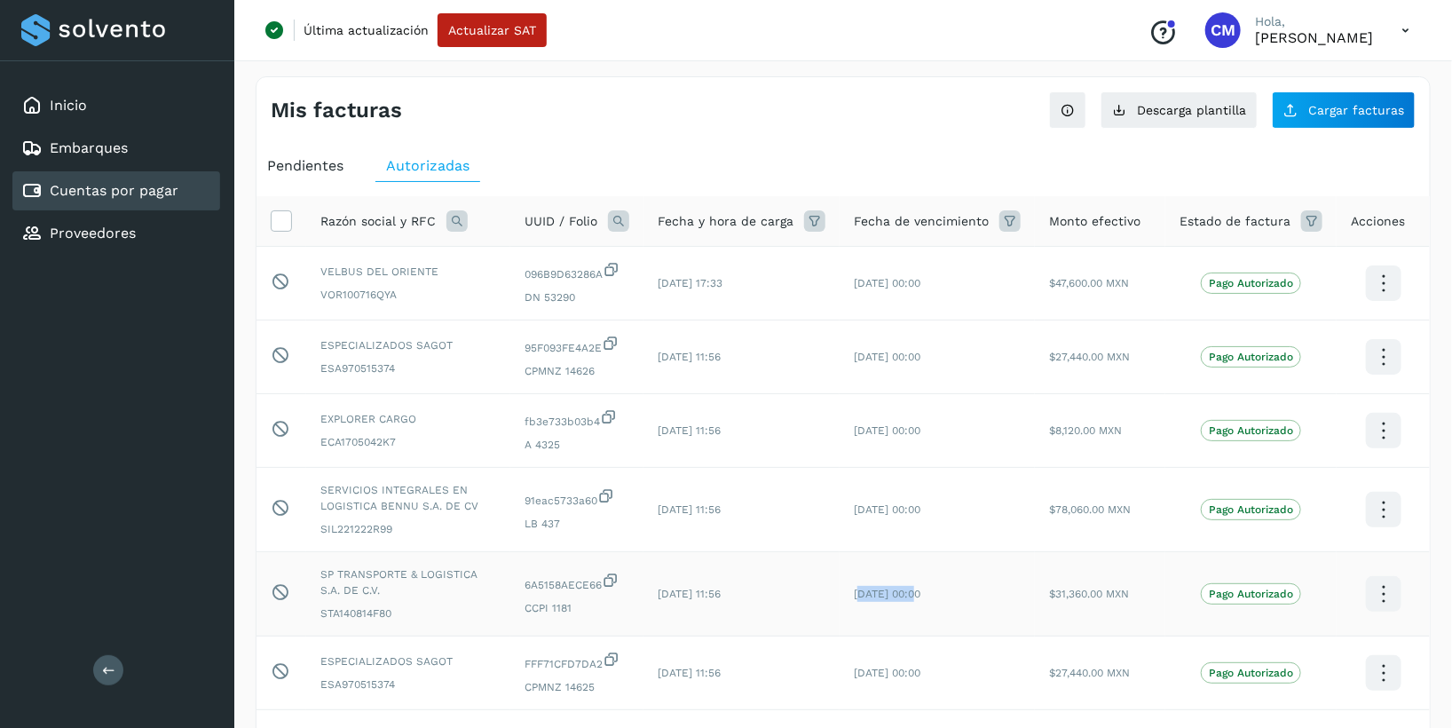
click at [920, 590] on span "[DATE] 00:00" at bounding box center [887, 593] width 67 height 12
